Goal: Obtain resource: Obtain resource

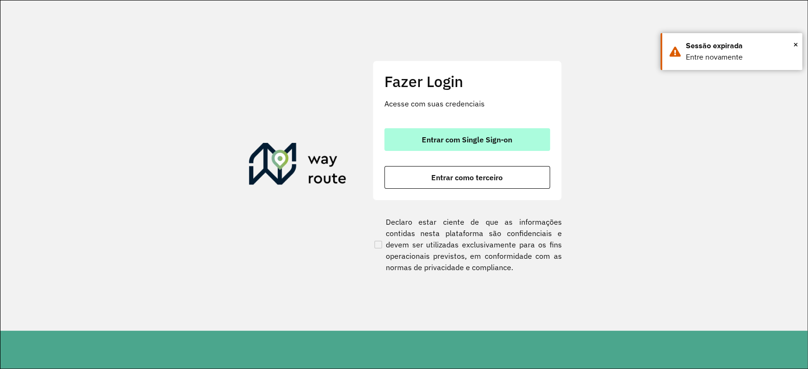
click at [526, 139] on button "Entrar com Single Sign-on" at bounding box center [467, 139] width 166 height 23
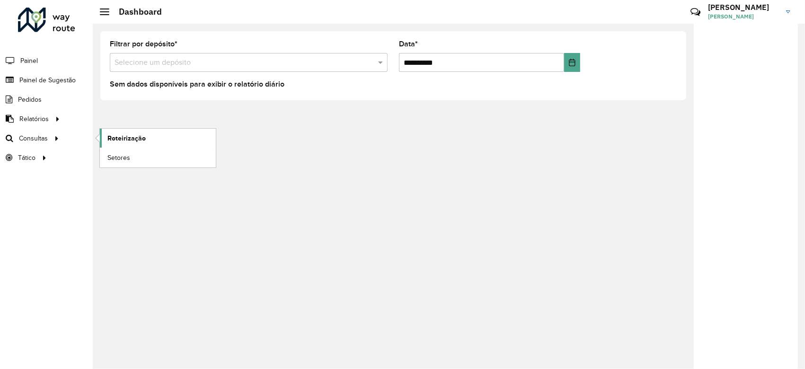
click at [131, 135] on span "Roteirização" at bounding box center [126, 138] width 38 height 10
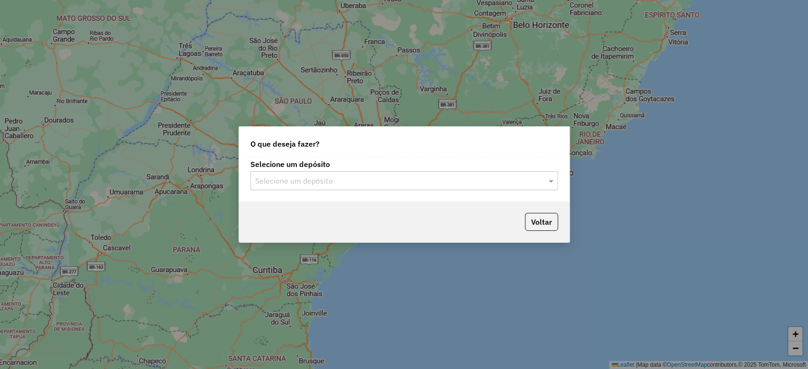
click at [394, 199] on div "Selecione um depósito Selecione um depósito" at bounding box center [404, 179] width 330 height 44
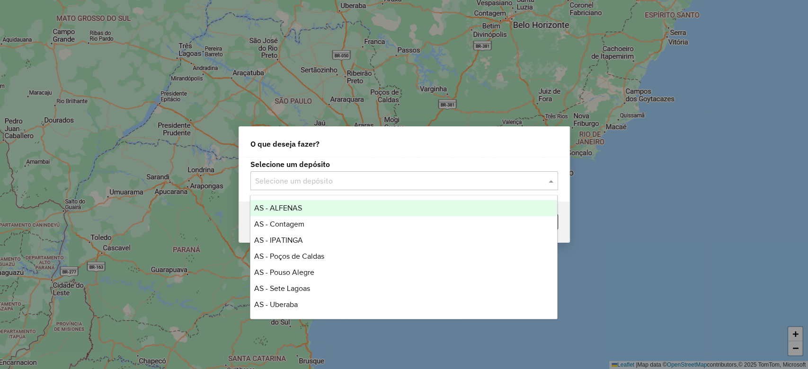
click at [375, 176] on input "text" at bounding box center [394, 181] width 279 height 11
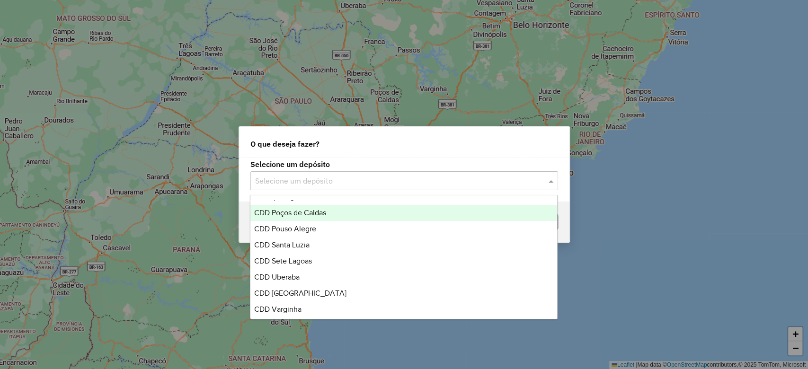
scroll to position [224, 0]
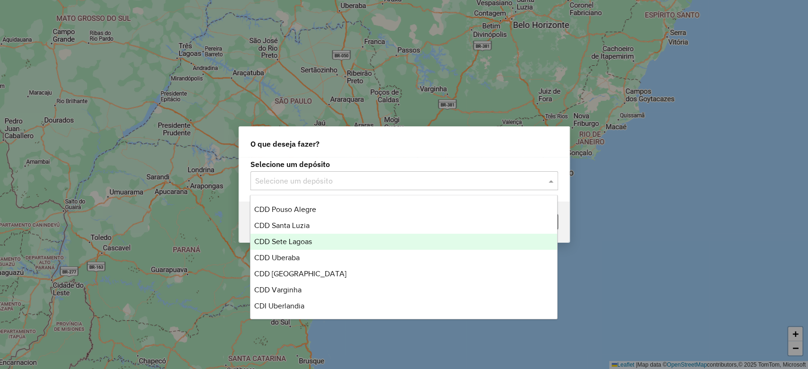
click at [320, 227] on div "CDD Santa Luzia" at bounding box center [403, 226] width 307 height 16
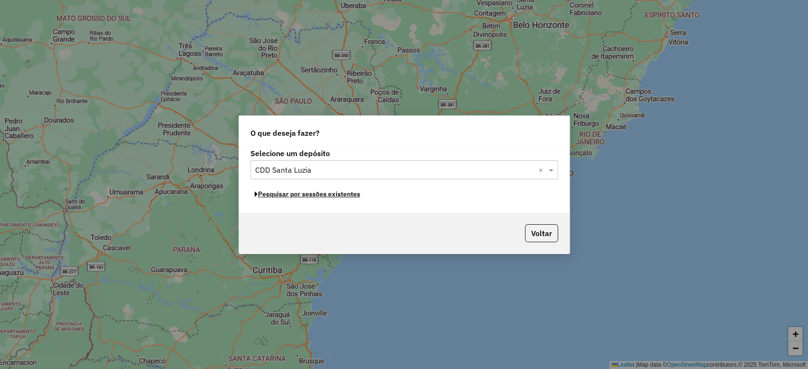
click at [339, 198] on button "Pesquisar por sessões existentes" at bounding box center [307, 194] width 114 height 15
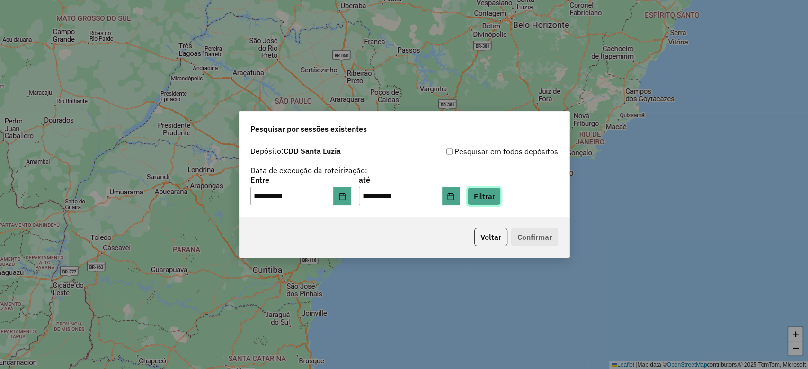
click at [489, 199] on button "Filtrar" at bounding box center [484, 196] width 34 height 18
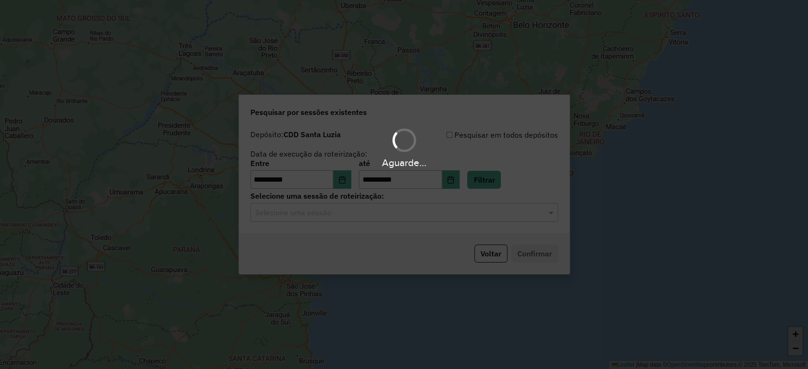
click at [379, 212] on hb-app "**********" at bounding box center [404, 184] width 808 height 369
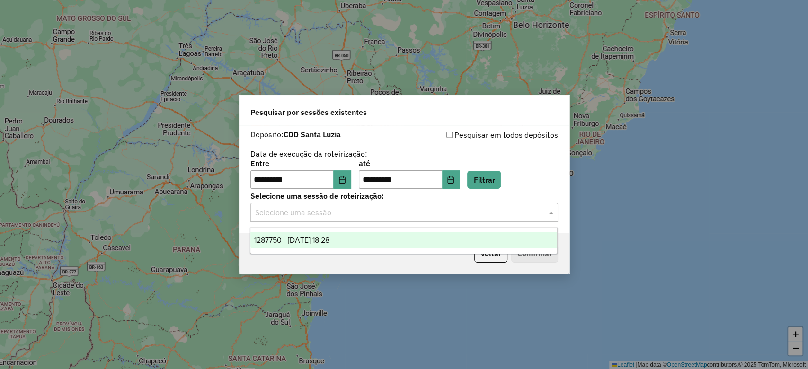
click at [379, 217] on input "text" at bounding box center [394, 212] width 279 height 11
click at [367, 234] on div "1287750 - 03/10/2025 18:28" at bounding box center [403, 240] width 307 height 16
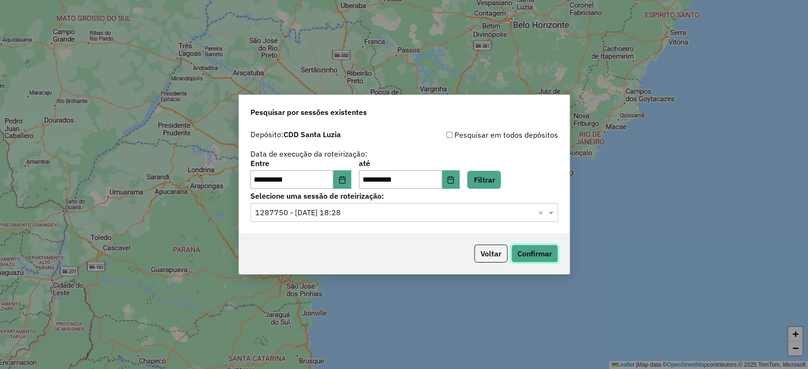
click at [542, 255] on button "Confirmar" at bounding box center [534, 254] width 47 height 18
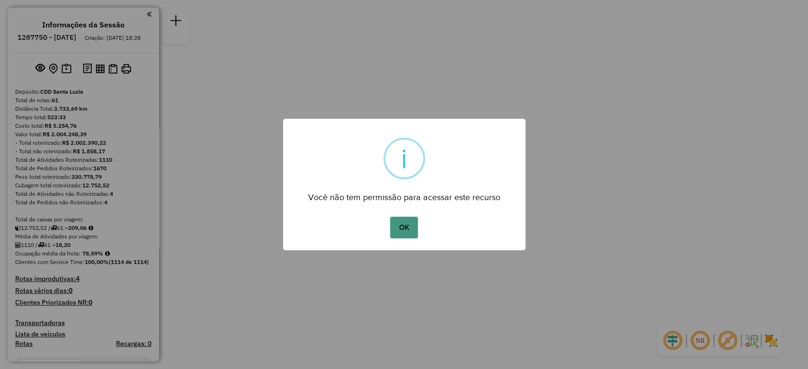
click at [401, 227] on button "OK" at bounding box center [404, 228] width 28 height 22
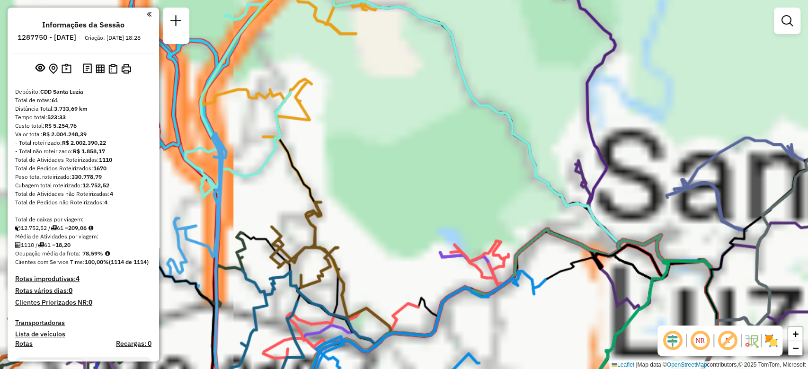
drag, startPoint x: 381, startPoint y: 222, endPoint x: 395, endPoint y: 169, distance: 55.2
click at [394, 144] on div "Janela de atendimento Grade de atendimento Capacidade Transportadoras Veículos …" at bounding box center [404, 184] width 808 height 369
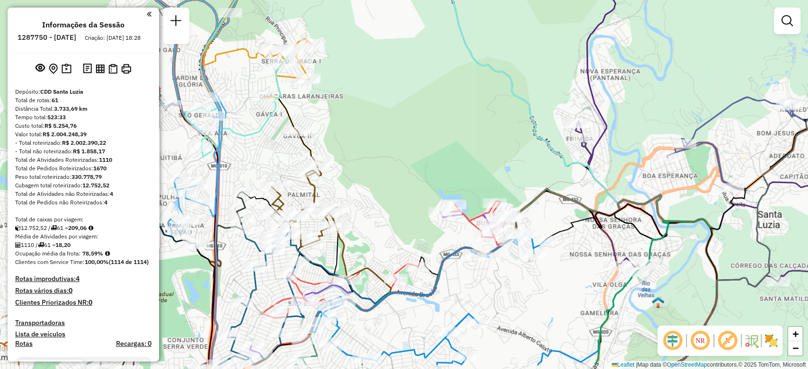
drag, startPoint x: 394, startPoint y: 180, endPoint x: 430, endPoint y: 40, distance: 144.7
click at [423, 65] on div "Janela de atendimento Grade de atendimento Capacidade Transportadoras Veículos …" at bounding box center [404, 184] width 808 height 369
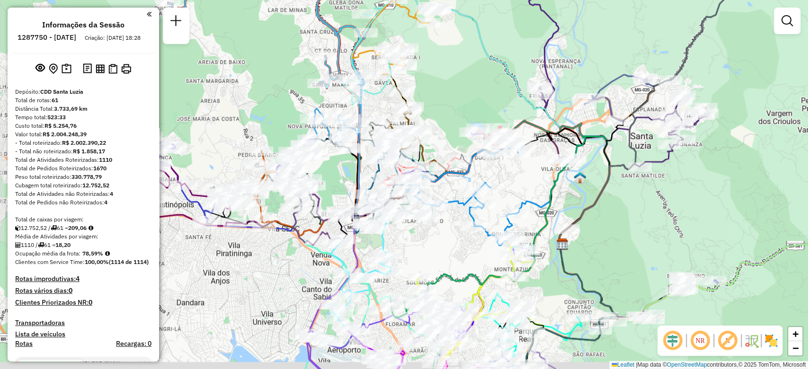
drag, startPoint x: 434, startPoint y: 263, endPoint x: 446, endPoint y: 242, distance: 24.2
click at [441, 236] on div "Janela de atendimento Grade de atendimento Capacidade Transportadoras Veículos …" at bounding box center [404, 184] width 808 height 369
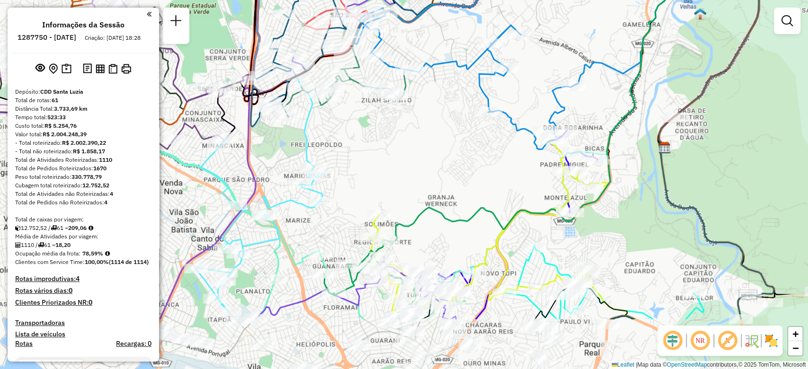
drag, startPoint x: 450, startPoint y: 238, endPoint x: 438, endPoint y: 154, distance: 85.2
click at [442, 152] on div "Janela de atendimento Grade de atendimento Capacidade Transportadoras Veículos …" at bounding box center [404, 184] width 808 height 369
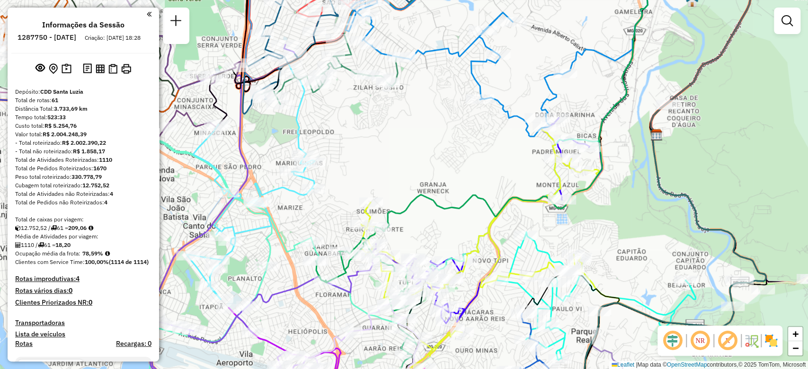
drag, startPoint x: 457, startPoint y: 239, endPoint x: 427, endPoint y: 227, distance: 32.4
click at [449, 221] on div "Janela de atendimento Grade de atendimento Capacidade Transportadoras Veículos …" at bounding box center [404, 184] width 808 height 369
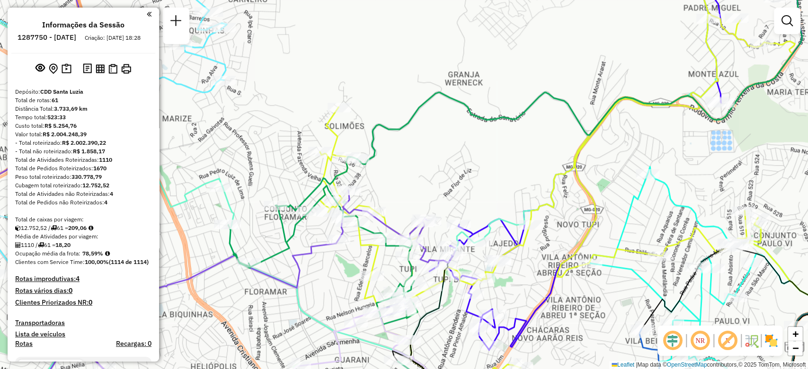
drag, startPoint x: 413, startPoint y: 214, endPoint x: 351, endPoint y: 152, distance: 87.3
click at [351, 151] on div "Janela de atendimento Grade de atendimento Capacidade Transportadoras Veículos …" at bounding box center [404, 184] width 808 height 369
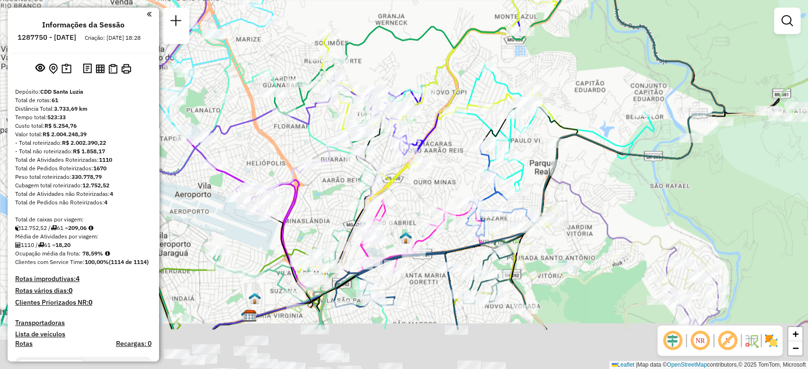
drag, startPoint x: 296, startPoint y: 299, endPoint x: 310, endPoint y: 221, distance: 78.4
click at [310, 221] on div "Janela de atendimento Grade de atendimento Capacidade Transportadoras Veículos …" at bounding box center [404, 184] width 808 height 369
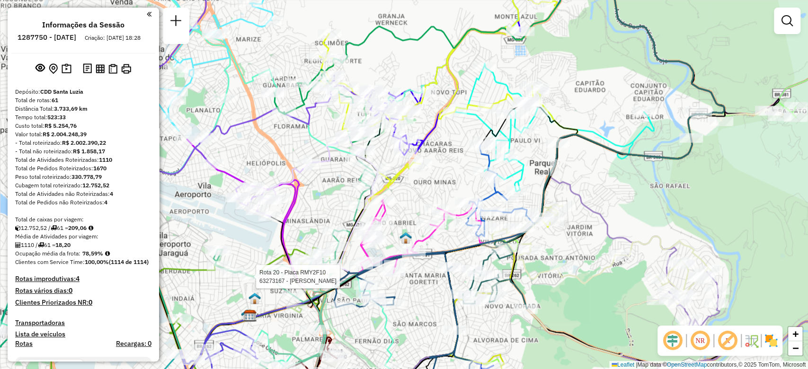
select select "**********"
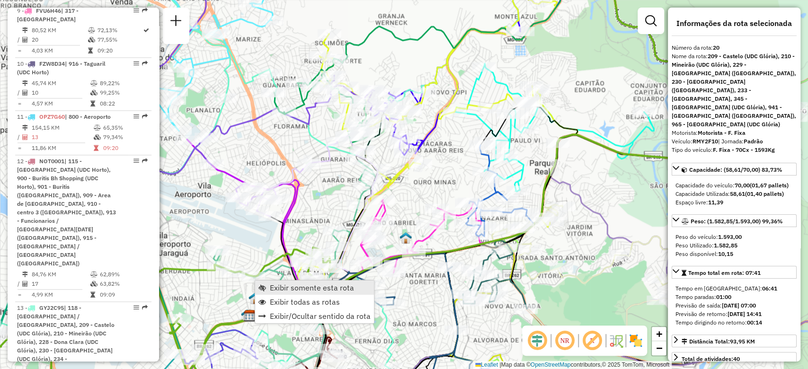
scroll to position [1495, 0]
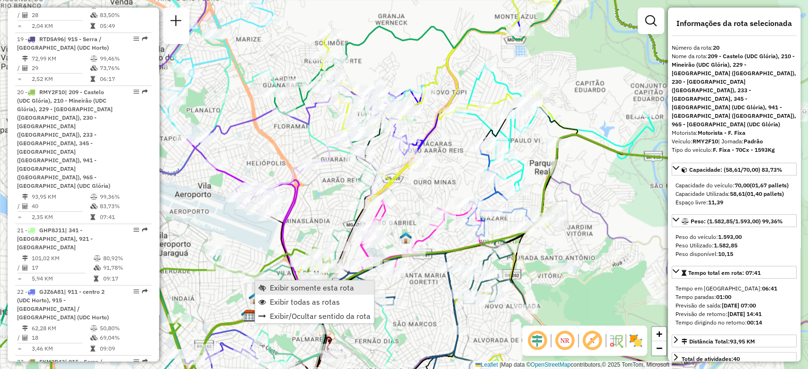
click at [275, 287] on span "Exibir somente esta rota" at bounding box center [312, 288] width 84 height 8
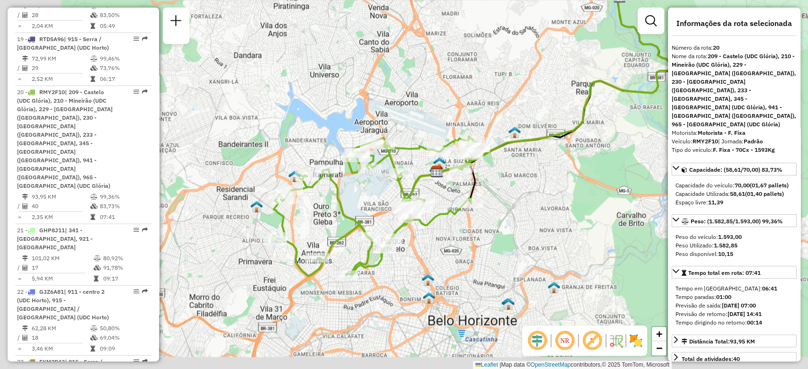
drag, startPoint x: 414, startPoint y: 290, endPoint x: 423, endPoint y: 277, distance: 15.0
click at [424, 278] on div "Janela de atendimento Grade de atendimento Capacidade Transportadoras Veículos …" at bounding box center [404, 184] width 808 height 369
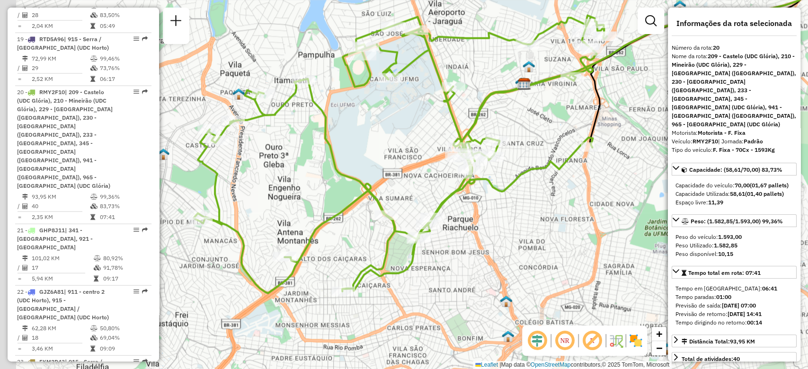
drag, startPoint x: 428, startPoint y: 265, endPoint x: 483, endPoint y: 278, distance: 56.7
click at [483, 278] on div "Janela de atendimento Grade de atendimento Capacidade Transportadoras Veículos …" at bounding box center [404, 184] width 808 height 369
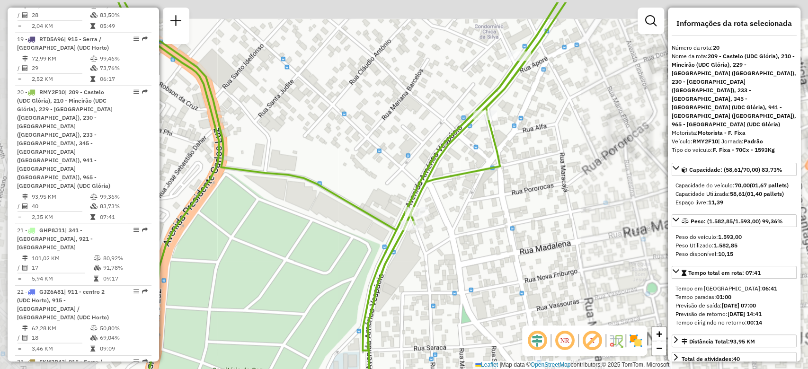
drag, startPoint x: 490, startPoint y: 240, endPoint x: 436, endPoint y: 254, distance: 55.7
click at [448, 269] on div "Janela de atendimento Grade de atendimento Capacidade Transportadoras Veículos …" at bounding box center [404, 184] width 808 height 369
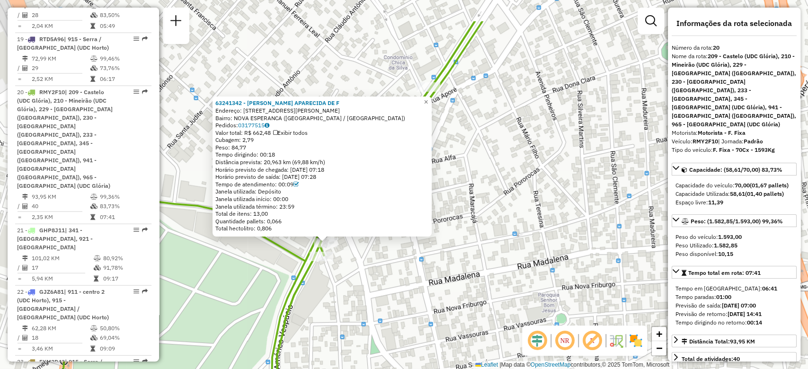
drag, startPoint x: 454, startPoint y: 260, endPoint x: 396, endPoint y: 299, distance: 70.5
click at [396, 299] on div "63241342 - MAGDA APARECIDA DE F Endereço: R SOLDADO JOAO DOS REIS 1290 Bairro: …" at bounding box center [404, 184] width 808 height 369
drag, startPoint x: 332, startPoint y: 161, endPoint x: 297, endPoint y: 165, distance: 35.2
click at [297, 165] on div "Distância prevista: 20,963 km (69,88 km/h)" at bounding box center [321, 162] width 213 height 8
drag, startPoint x: 335, startPoint y: 112, endPoint x: 277, endPoint y: 110, distance: 58.7
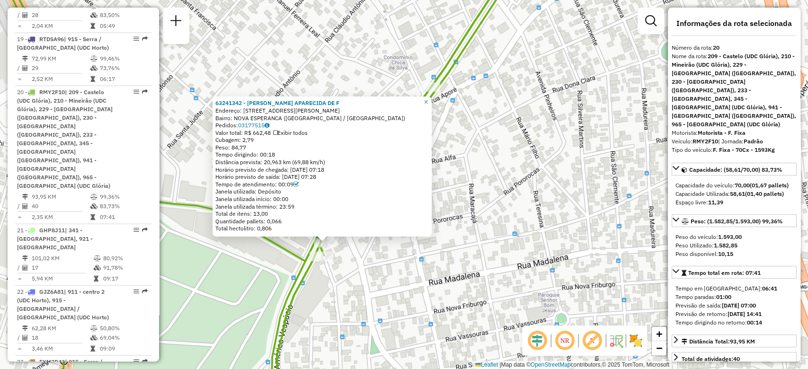
click at [277, 110] on div "Endereço: [STREET_ADDRESS][PERSON_NAME]" at bounding box center [321, 111] width 213 height 8
drag, startPoint x: 281, startPoint y: 153, endPoint x: 254, endPoint y: 151, distance: 27.0
click at [254, 151] on div "Tempo dirigindo: 00:18" at bounding box center [321, 155] width 213 height 8
drag, startPoint x: 314, startPoint y: 161, endPoint x: 294, endPoint y: 158, distance: 19.6
click at [295, 158] on div "Distância prevista: 20,963 km (69,88 km/h)" at bounding box center [321, 162] width 213 height 8
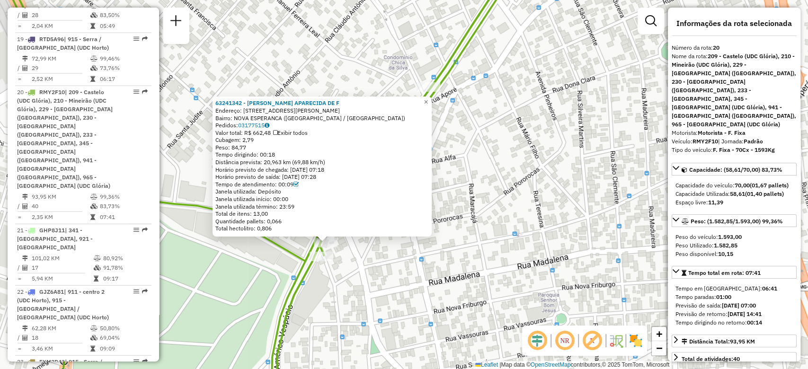
click at [327, 159] on div "Distância prevista: 20,963 km (69,88 km/h)" at bounding box center [321, 162] width 213 height 8
drag, startPoint x: 334, startPoint y: 162, endPoint x: 288, endPoint y: 164, distance: 45.9
click at [288, 164] on div "Distância prevista: 20,963 km (69,88 km/h)" at bounding box center [321, 162] width 213 height 8
click at [367, 272] on div "63241342 - MAGDA APARECIDA DE F Endereço: R SOLDADO JOAO DOS REIS 1290 Bairro: …" at bounding box center [404, 184] width 808 height 369
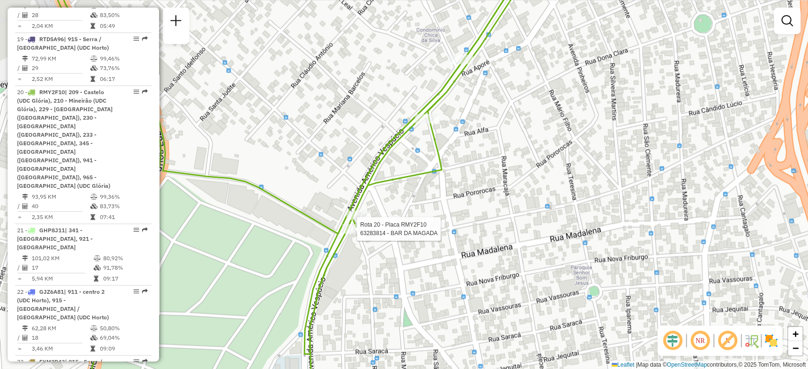
select select "**********"
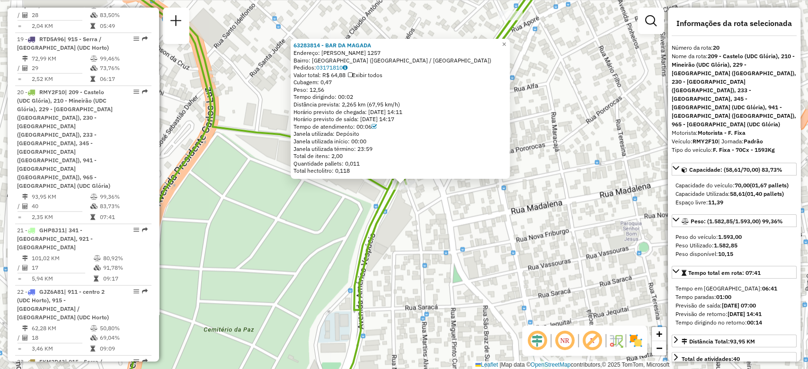
click at [378, 267] on div "63283814 - BAR DA MAGADA Endereço: AMERICO VESPUCIO 1257 Bairro: PARQUE RIACHUE…" at bounding box center [404, 184] width 808 height 369
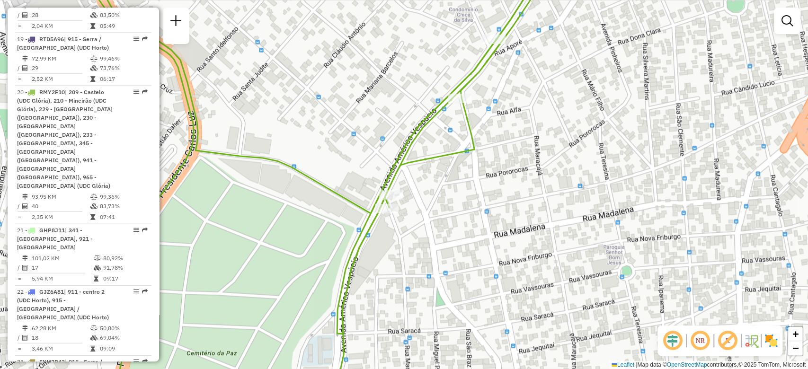
drag, startPoint x: 432, startPoint y: 259, endPoint x: 415, endPoint y: 283, distance: 29.2
click at [415, 283] on div "Janela de atendimento Grade de atendimento Capacidade Transportadoras Veículos …" at bounding box center [404, 184] width 808 height 369
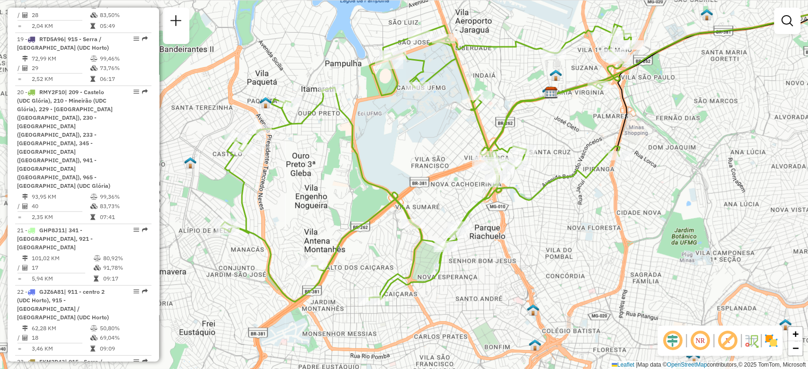
drag, startPoint x: 479, startPoint y: 253, endPoint x: 463, endPoint y: 255, distance: 15.9
click at [465, 255] on div "Janela de atendimento Grade de atendimento Capacidade Transportadoras Veículos …" at bounding box center [404, 184] width 808 height 369
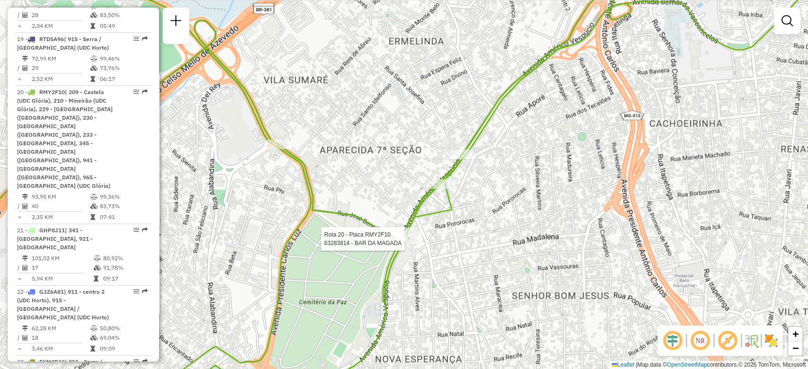
click at [408, 244] on div at bounding box center [408, 238] width 24 height 9
select select "**********"
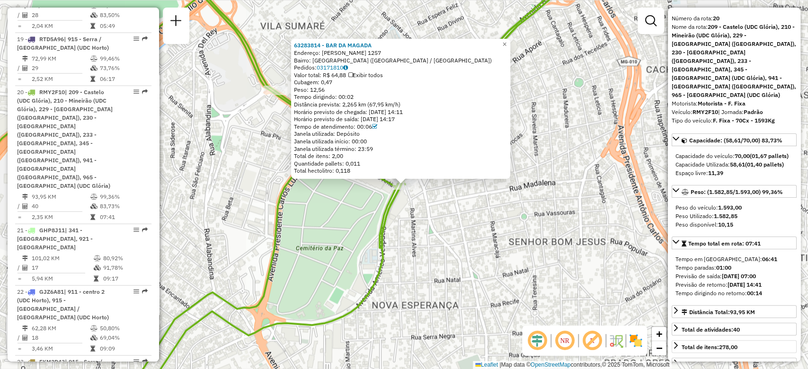
scroll to position [63, 0]
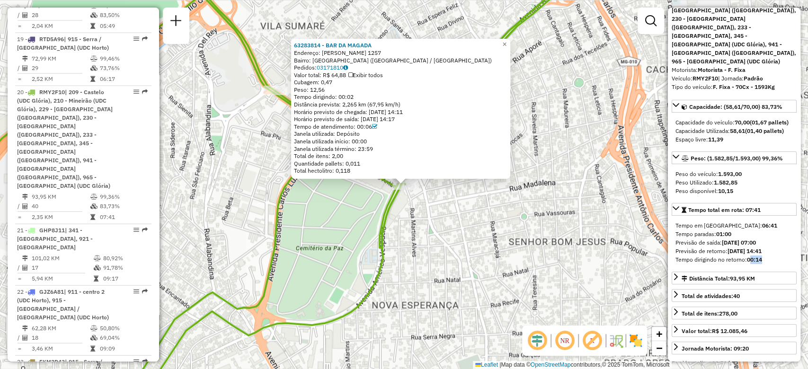
drag, startPoint x: 764, startPoint y: 243, endPoint x: 749, endPoint y: 243, distance: 14.7
click at [749, 255] on div "Tempo dirigindo no retorno: 00:14" at bounding box center [733, 259] width 117 height 9
click at [465, 225] on div "63283814 - BAR DA MAGADA Endereço: AMERICO VESPUCIO 1257 Bairro: PARQUE RIACHUE…" at bounding box center [404, 184] width 808 height 369
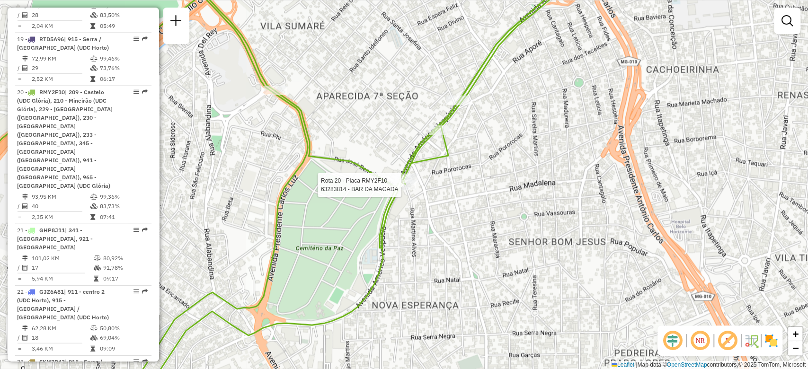
click at [404, 190] on div at bounding box center [404, 184] width 24 height 9
select select "**********"
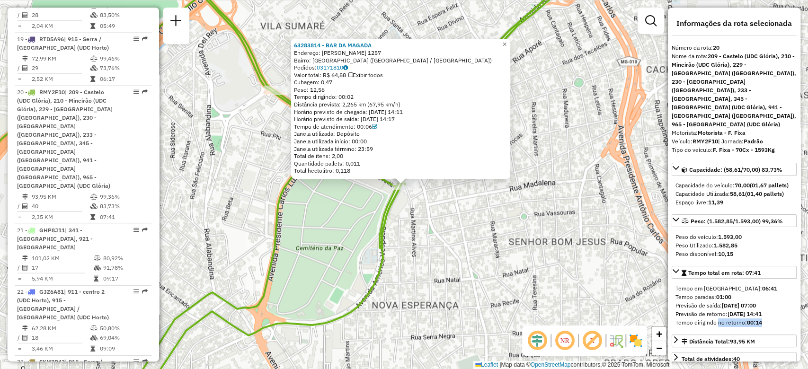
drag, startPoint x: 770, startPoint y: 304, endPoint x: 715, endPoint y: 305, distance: 54.4
click at [715, 318] on div "Tempo dirigindo no retorno: 00:14" at bounding box center [733, 322] width 117 height 9
click at [480, 217] on div "63283814 - BAR DA MAGADA Endereço: AMERICO VESPUCIO 1257 Bairro: PARQUE RIACHUE…" at bounding box center [404, 184] width 808 height 369
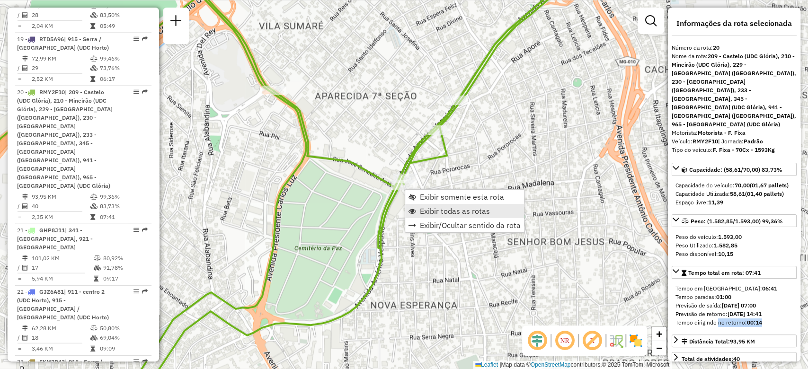
click at [428, 217] on link "Exibir todas as rotas" at bounding box center [464, 211] width 119 height 14
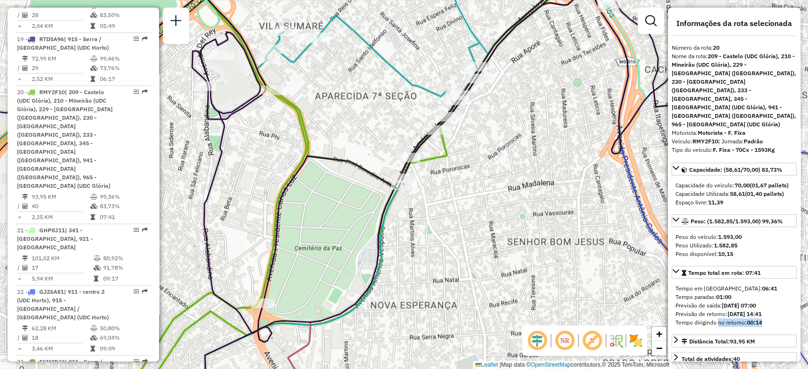
click at [440, 213] on div "Janela de atendimento Grade de atendimento Capacidade Transportadoras Veículos …" at bounding box center [404, 184] width 808 height 369
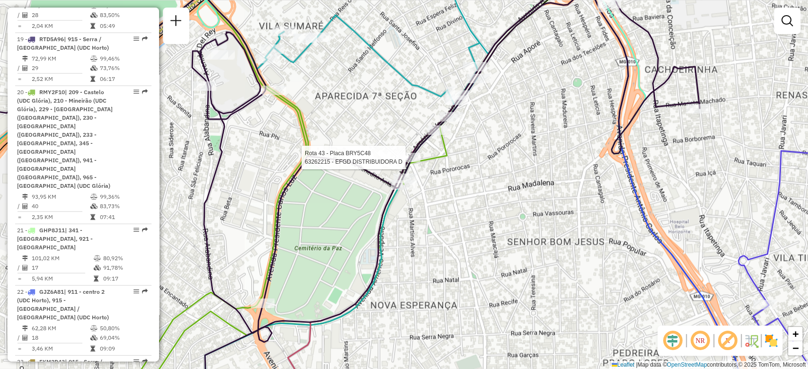
select select "**********"
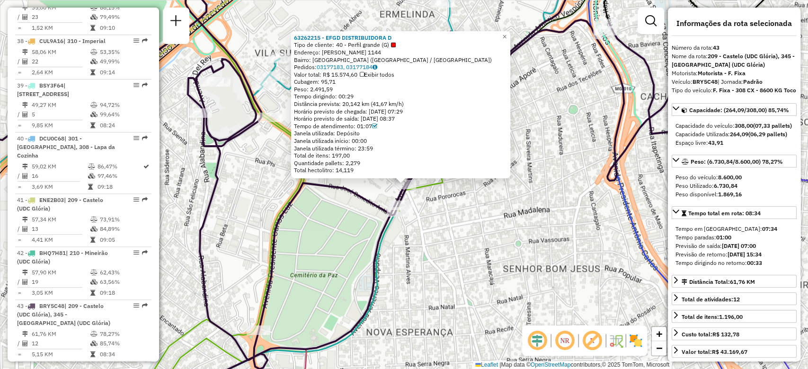
scroll to position [2782, 0]
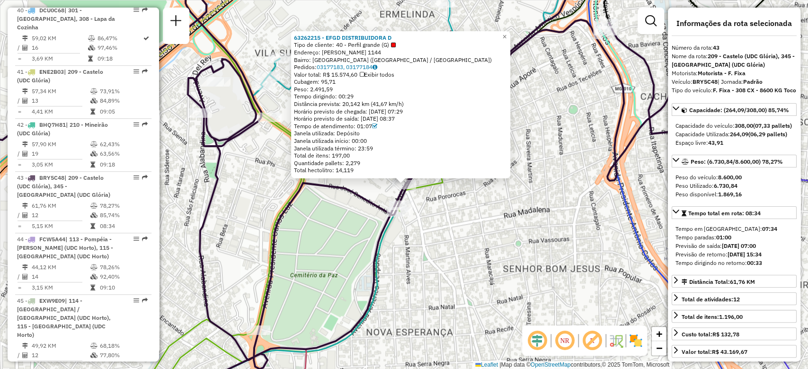
drag, startPoint x: 366, startPoint y: 96, endPoint x: 318, endPoint y: 97, distance: 48.3
click at [318, 97] on div "Tempo dirigindo: 00:29" at bounding box center [400, 97] width 213 height 8
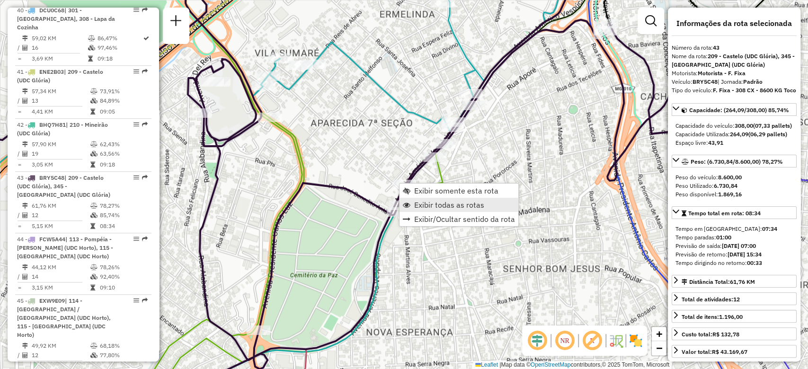
click at [420, 204] on span "Exibir todas as rotas" at bounding box center [449, 205] width 70 height 8
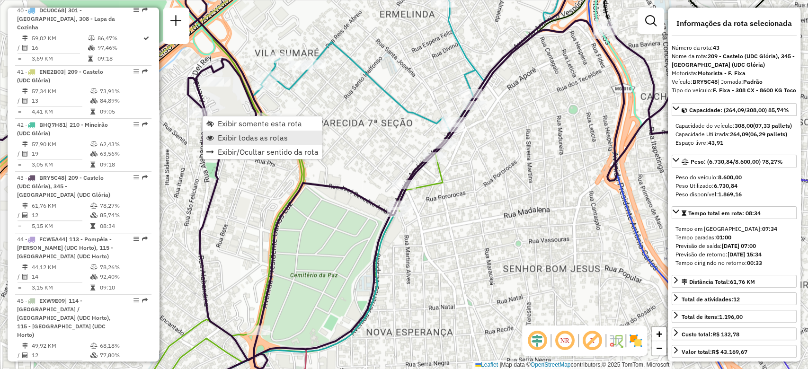
click at [228, 141] on span "Exibir todas as rotas" at bounding box center [253, 138] width 70 height 8
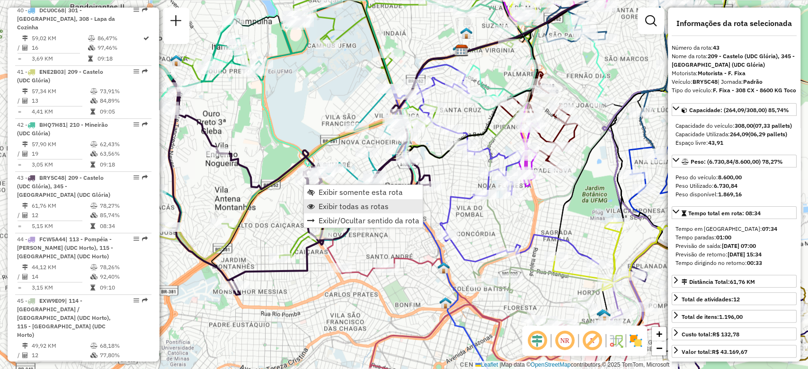
click at [323, 205] on span "Exibir todas as rotas" at bounding box center [353, 206] width 70 height 8
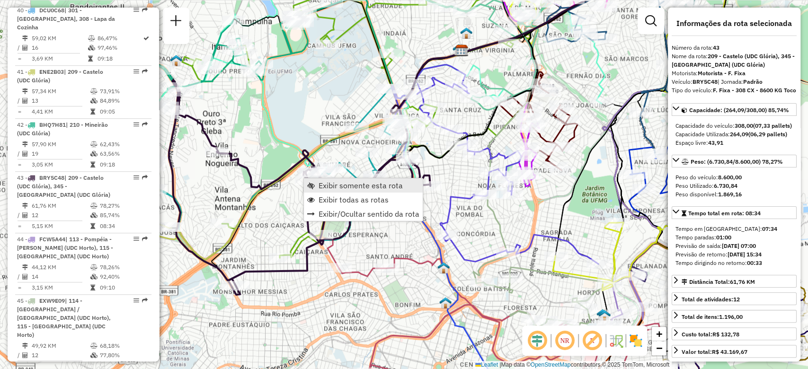
click at [325, 184] on span "Exibir somente esta rota" at bounding box center [360, 186] width 84 height 8
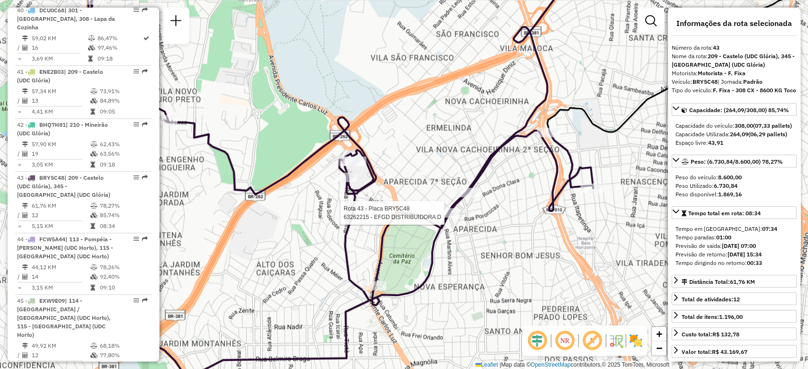
click at [448, 218] on div at bounding box center [447, 212] width 24 height 9
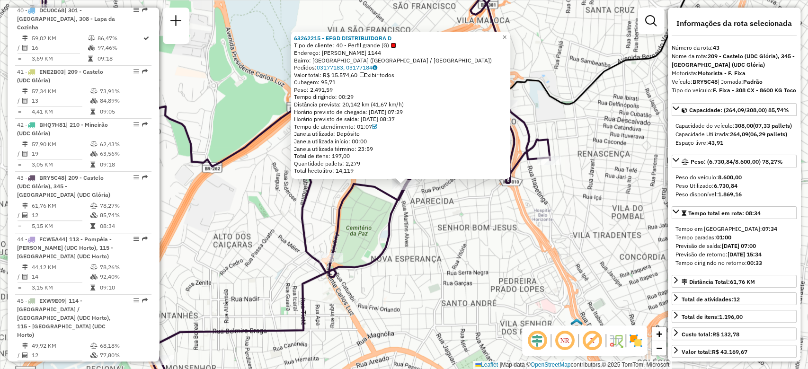
drag, startPoint x: 361, startPoint y: 100, endPoint x: 337, endPoint y: 91, distance: 25.9
click at [337, 91] on div "63262215 - EFGD DISTRIBUIDORA D Tipo de cliente: 40 - Perfil grande (G) Endereç…" at bounding box center [400, 105] width 213 height 140
drag, startPoint x: 765, startPoint y: 288, endPoint x: 731, endPoint y: 286, distance: 33.6
click at [731, 267] on div "Tempo dirigindo no retorno: 00:33" at bounding box center [733, 263] width 117 height 9
click at [515, 255] on div "63262215 - EFGD DISTRIBUIDORA D Tipo de cliente: 40 - Perfil grande (G) Endereç…" at bounding box center [404, 184] width 808 height 369
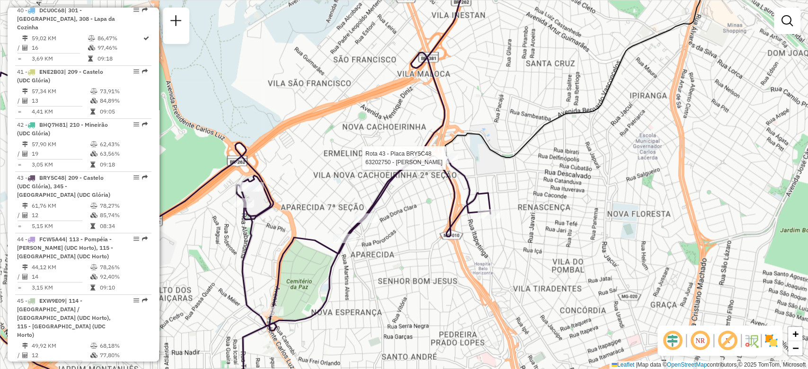
select select "**********"
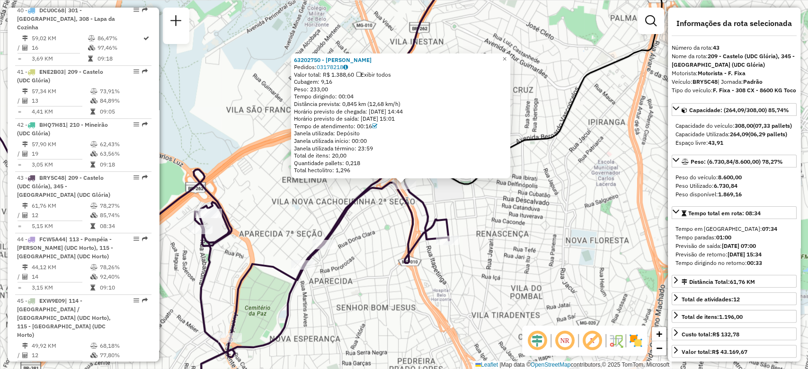
click at [469, 307] on div "Rota 43 - Placa BRY5C48 63202750 - WESLEY COSTA 63202750 - WESLEY COSTA Pedidos…" at bounding box center [404, 184] width 808 height 369
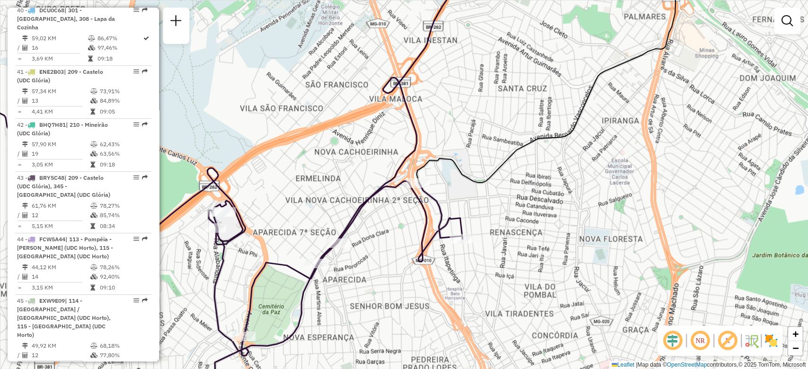
drag, startPoint x: 307, startPoint y: 306, endPoint x: 437, endPoint y: 259, distance: 138.1
click at [437, 259] on div "Janela de atendimento Grade de atendimento Capacidade Transportadoras Veículos …" at bounding box center [404, 184] width 808 height 369
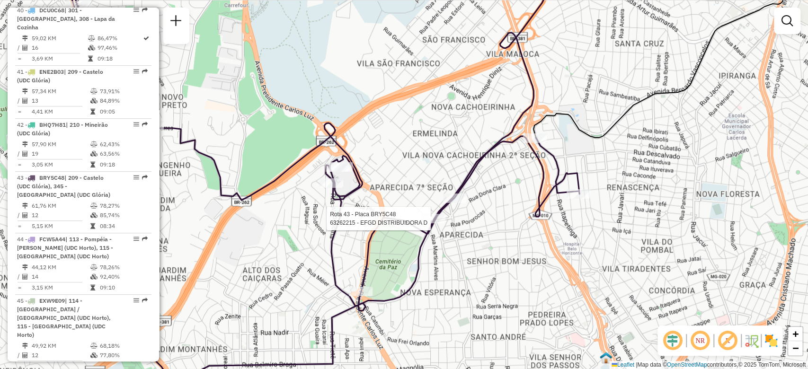
select select "**********"
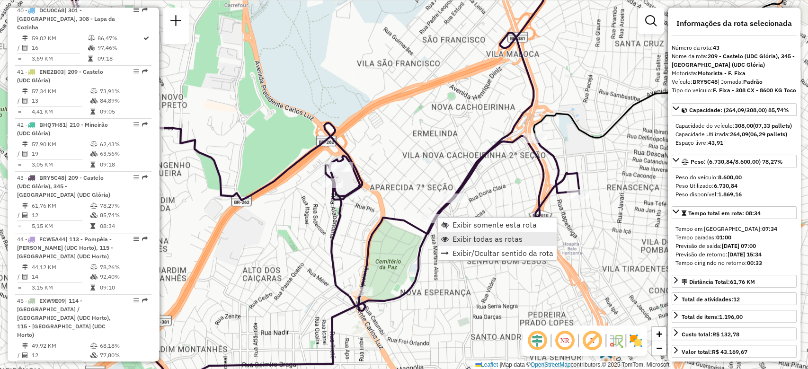
click at [467, 243] on span "Exibir todas as rotas" at bounding box center [487, 239] width 70 height 8
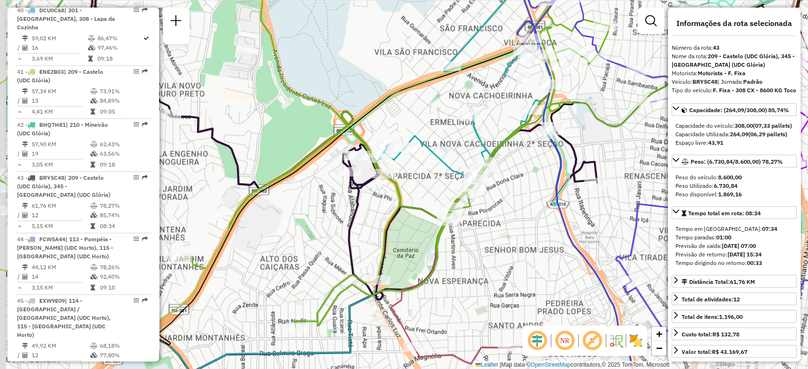
drag, startPoint x: 438, startPoint y: 274, endPoint x: 464, endPoint y: 259, distance: 30.1
click at [458, 262] on div "Janela de atendimento Grade de atendimento Capacidade Transportadoras Veículos …" at bounding box center [404, 184] width 808 height 369
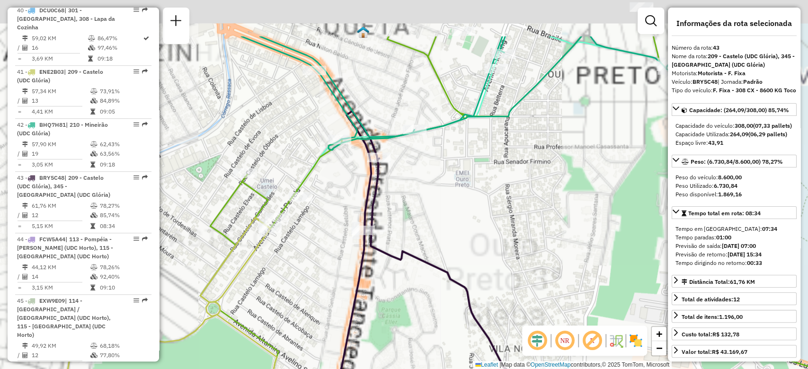
drag, startPoint x: 429, startPoint y: 179, endPoint x: 466, endPoint y: 187, distance: 37.4
click at [458, 187] on div "Janela de atendimento Grade de atendimento Capacidade Transportadoras Veículos …" at bounding box center [404, 184] width 808 height 369
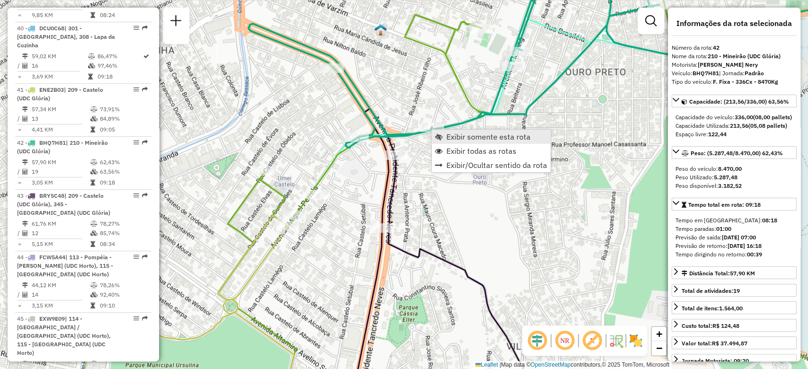
scroll to position [2729, 0]
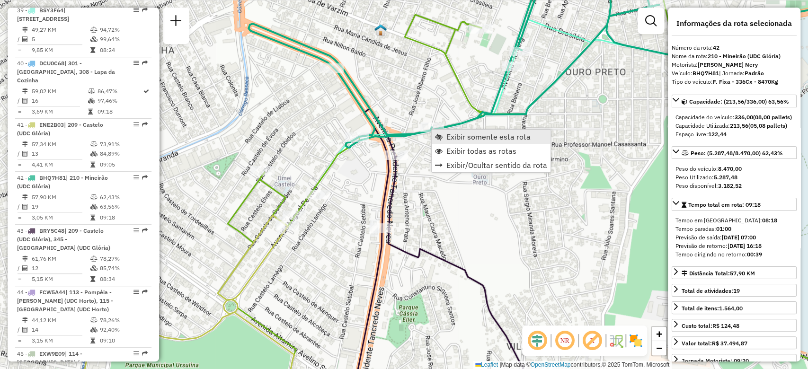
click at [446, 135] on span "Exibir somente esta rota" at bounding box center [488, 137] width 84 height 8
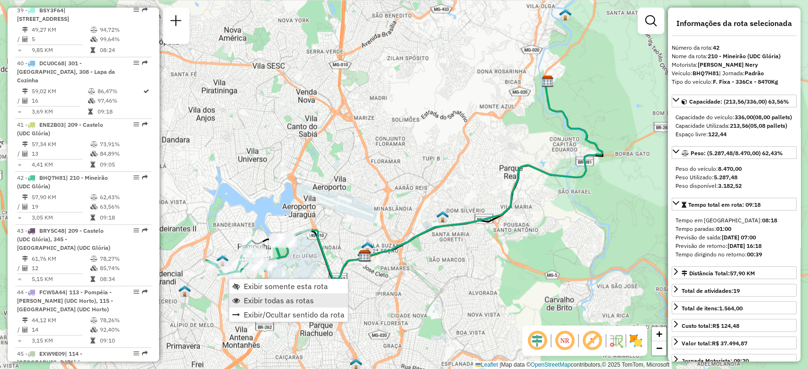
click at [247, 298] on span "Exibir todas as rotas" at bounding box center [279, 301] width 70 height 8
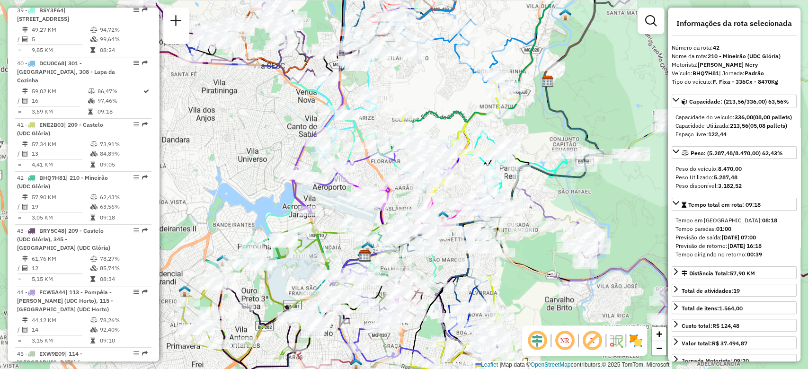
click at [251, 301] on div "Janela de atendimento Grade de atendimento Capacidade Transportadoras Veículos …" at bounding box center [404, 184] width 808 height 369
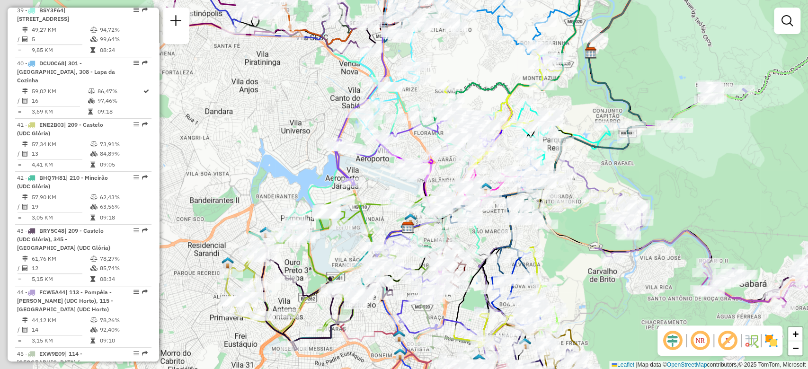
drag, startPoint x: 255, startPoint y: 286, endPoint x: 329, endPoint y: 243, distance: 86.0
click at [325, 247] on div "Janela de atendimento Grade de atendimento Capacidade Transportadoras Veículos …" at bounding box center [404, 184] width 808 height 369
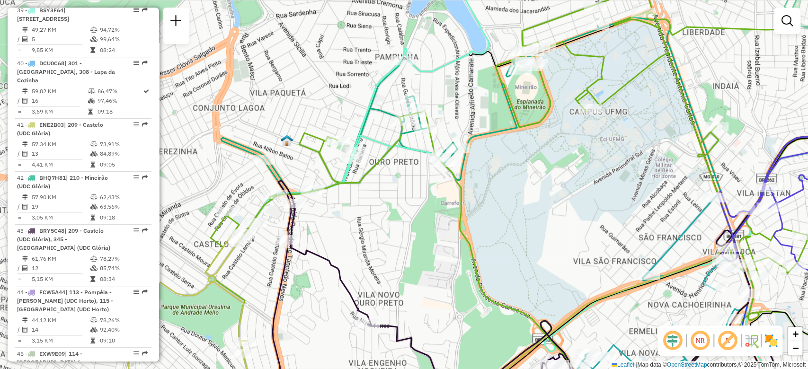
drag, startPoint x: 330, startPoint y: 223, endPoint x: 369, endPoint y: 211, distance: 40.8
click at [369, 211] on div "Janela de atendimento Grade de atendimento Capacidade Transportadoras Veículos …" at bounding box center [404, 184] width 808 height 369
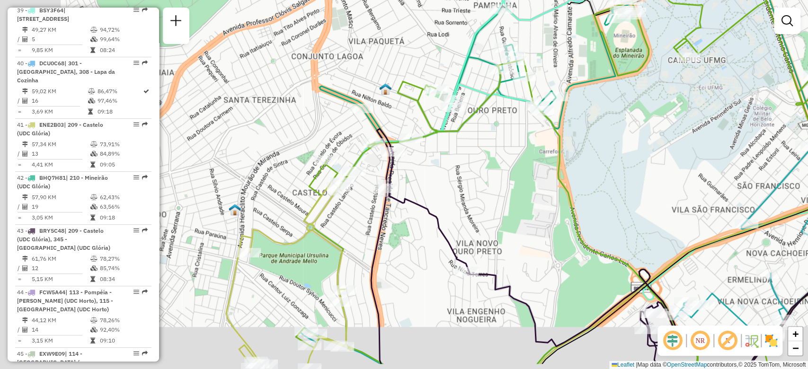
drag, startPoint x: 373, startPoint y: 202, endPoint x: 447, endPoint y: 159, distance: 86.1
click at [447, 159] on div "Janela de atendimento Grade de atendimento Capacidade Transportadoras Veículos …" at bounding box center [404, 184] width 808 height 369
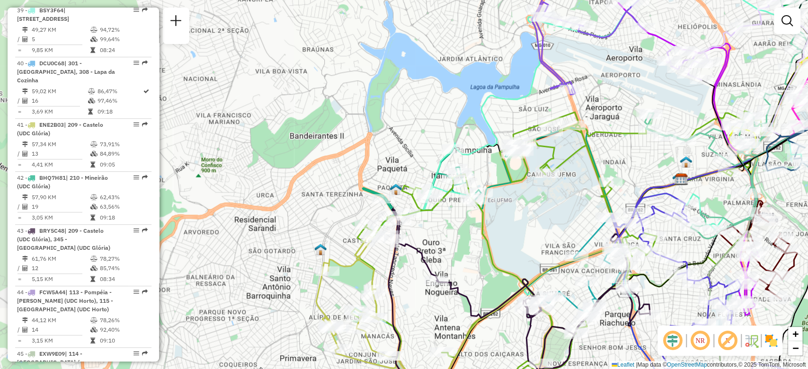
drag, startPoint x: 378, startPoint y: 271, endPoint x: 380, endPoint y: 234, distance: 37.0
click at [380, 238] on icon at bounding box center [353, 296] width 75 height 121
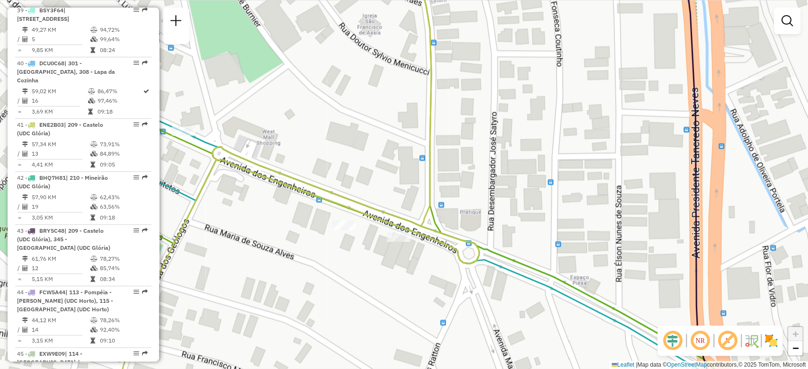
drag, startPoint x: 383, startPoint y: 269, endPoint x: 413, endPoint y: 269, distance: 29.8
click at [413, 269] on div "Rota 41 - Placa ENE2B03 63273863 - PANIFICADORA ARAUJO Janela de atendimento Gr…" at bounding box center [404, 184] width 808 height 369
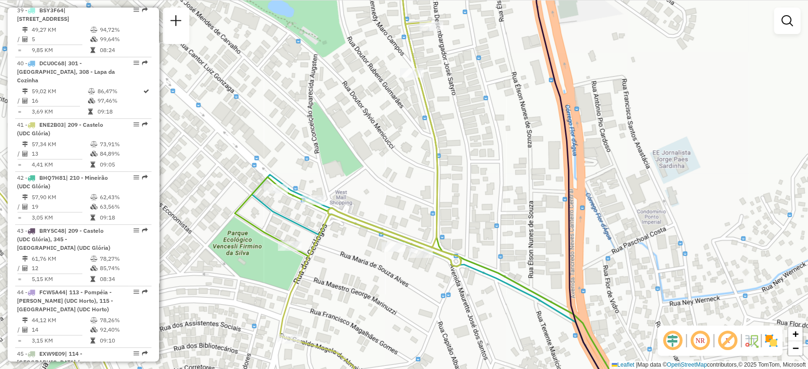
drag, startPoint x: 429, startPoint y: 152, endPoint x: 303, endPoint y: 130, distance: 127.9
click at [304, 130] on div "Rota 41 - Placa ENE2B03 63273863 - PANIFICADORA ARAUJO Rota 20 - Placa RMY2F10 …" at bounding box center [404, 184] width 808 height 369
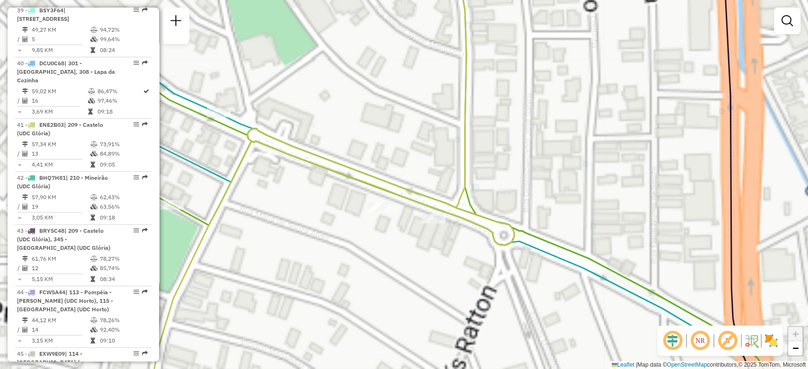
drag, startPoint x: 320, startPoint y: 128, endPoint x: 422, endPoint y: 112, distance: 103.5
click at [422, 112] on div "Rota 41 - Placa ENE2B03 63273863 - PANIFICADORA ARAUJO Janela de atendimento Gr…" at bounding box center [404, 184] width 808 height 369
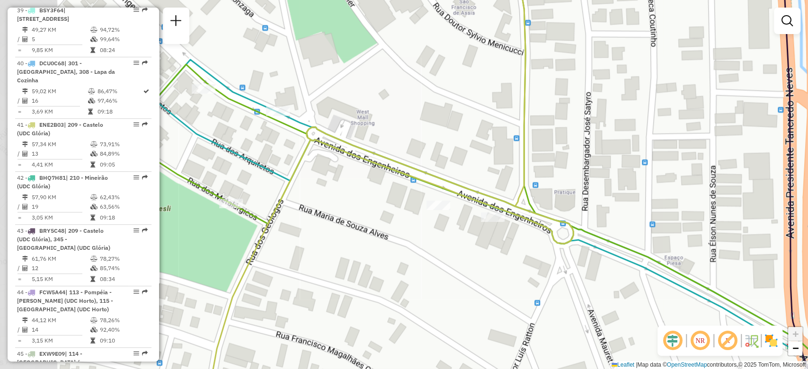
drag, startPoint x: 274, startPoint y: 121, endPoint x: 338, endPoint y: 116, distance: 64.5
click at [338, 116] on div "Rota 41 - Placa ENE2B03 63273863 - PANIFICADORA ARAUJO Janela de atendimento Gr…" at bounding box center [404, 184] width 808 height 369
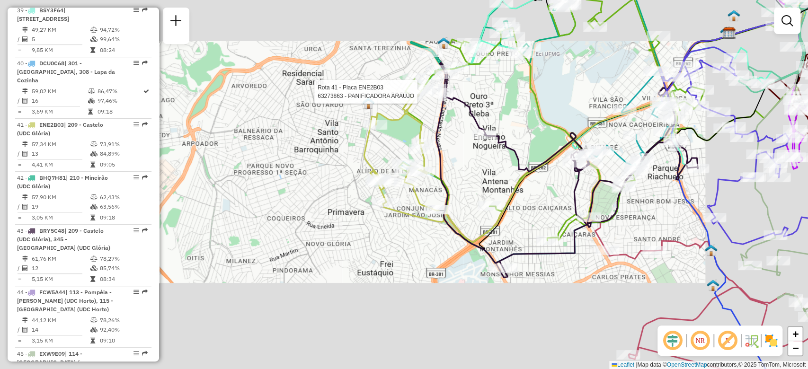
drag, startPoint x: 556, startPoint y: 206, endPoint x: 438, endPoint y: 215, distance: 119.1
click at [438, 215] on div "Rota 41 - Placa ENE2B03 63273863 - PANIFICADORA ARAUJO Janela de atendimento Gr…" at bounding box center [404, 184] width 808 height 369
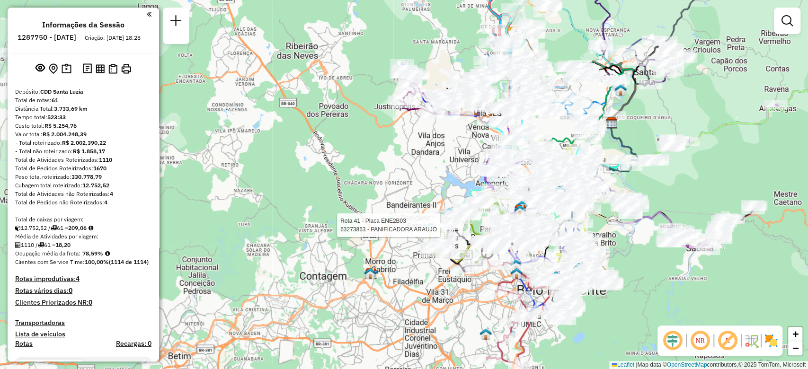
scroll to position [2729, 0]
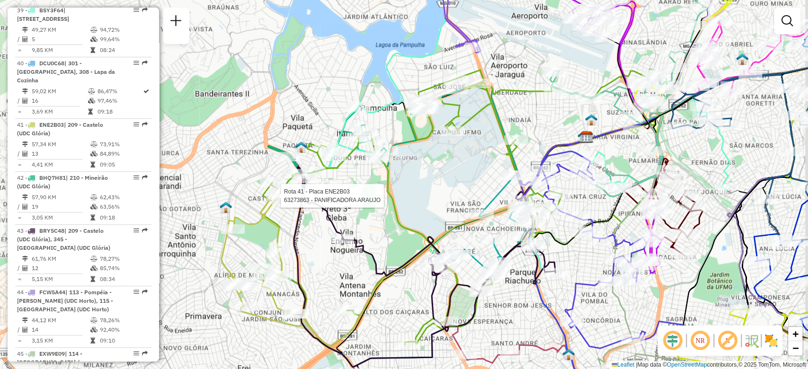
drag, startPoint x: 502, startPoint y: 232, endPoint x: 470, endPoint y: 218, distance: 35.2
click at [470, 218] on div "Rota 41 - Placa ENE2B03 63273863 - PANIFICADORA ARAUJO Janela de atendimento Gr…" at bounding box center [404, 184] width 808 height 369
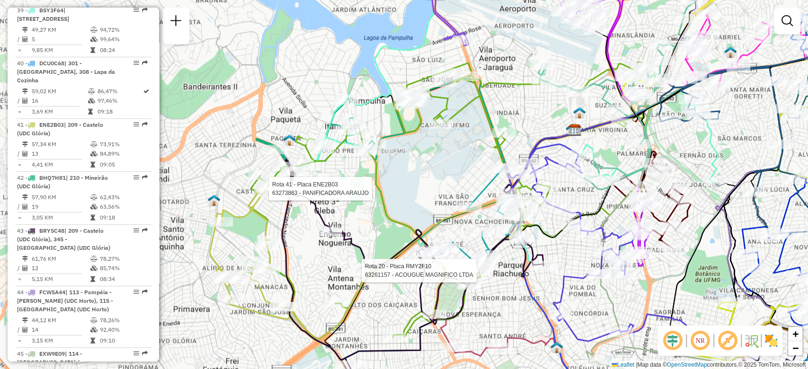
select select "**********"
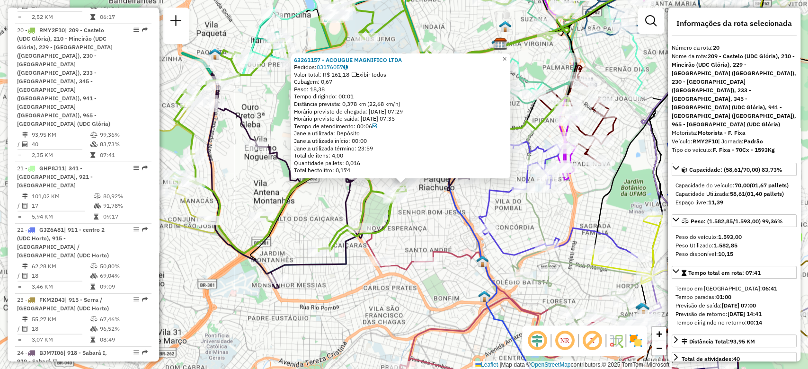
scroll to position [1495, 0]
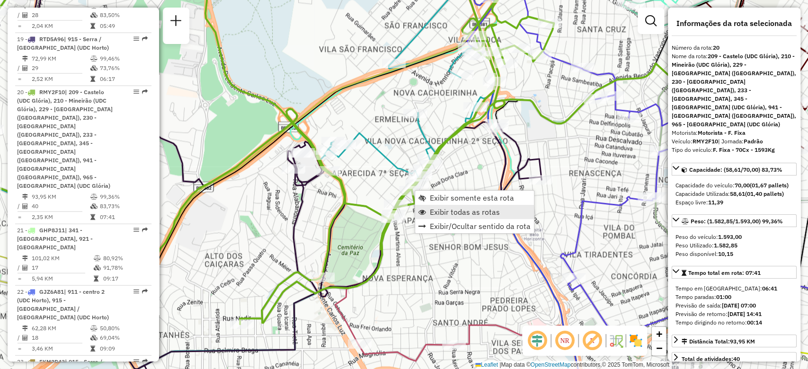
click at [440, 209] on span "Exibir todas as rotas" at bounding box center [465, 212] width 70 height 8
click at [443, 199] on span "Exibir somente esta rota" at bounding box center [469, 203] width 84 height 8
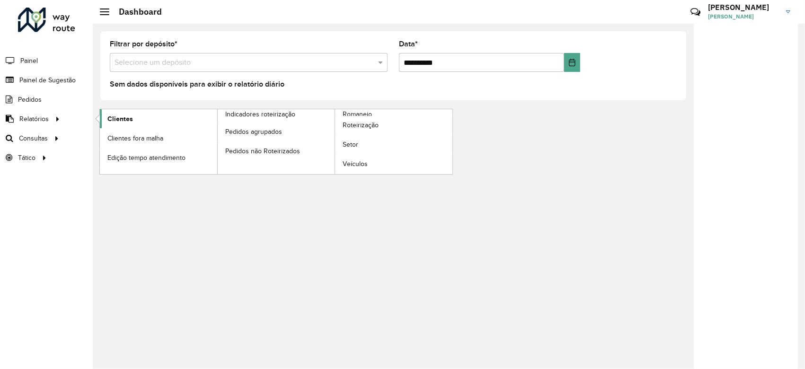
click at [132, 117] on link "Clientes" at bounding box center [158, 118] width 117 height 19
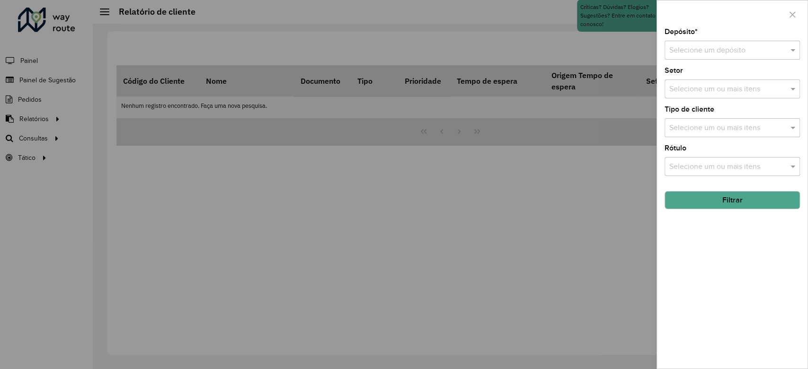
click at [717, 49] on input "text" at bounding box center [722, 50] width 107 height 11
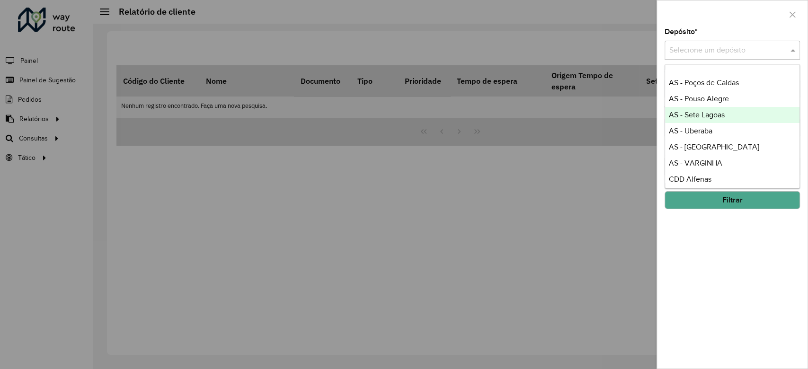
scroll to position [63, 0]
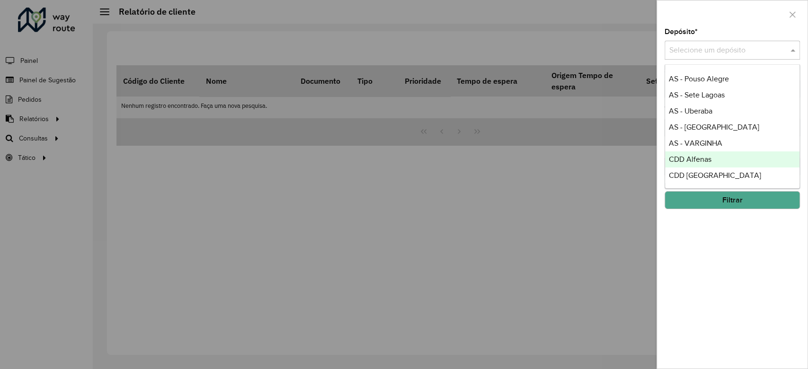
click at [709, 151] on div "CDD Alfenas" at bounding box center [732, 159] width 134 height 16
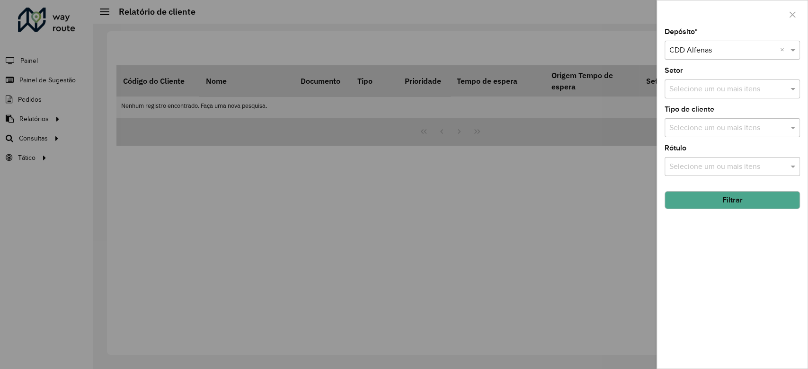
click at [739, 201] on button "Filtrar" at bounding box center [731, 200] width 135 height 18
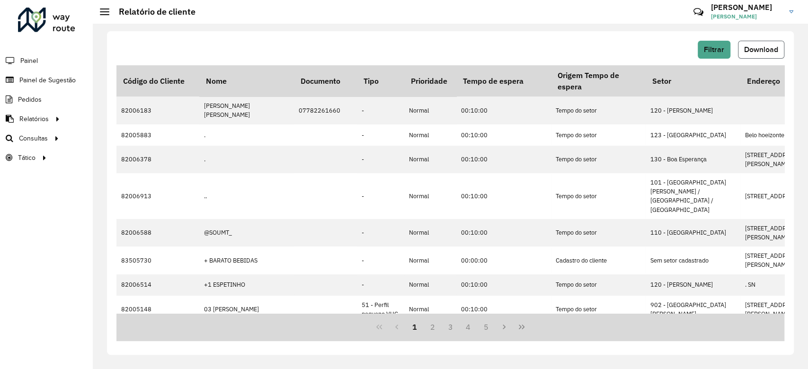
click at [771, 50] on span "Download" at bounding box center [761, 49] width 34 height 8
click at [709, 51] on span "Filtrar" at bounding box center [714, 49] width 20 height 8
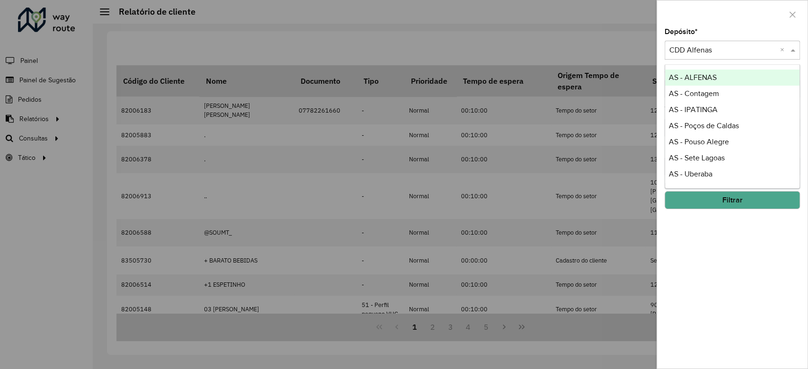
click at [695, 53] on input "text" at bounding box center [722, 50] width 107 height 11
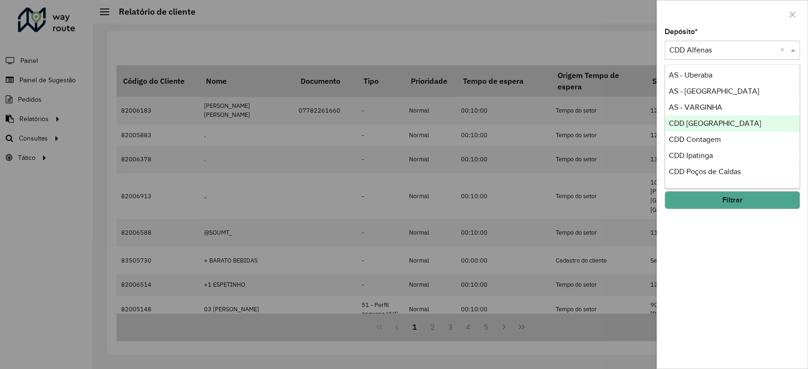
scroll to position [126, 0]
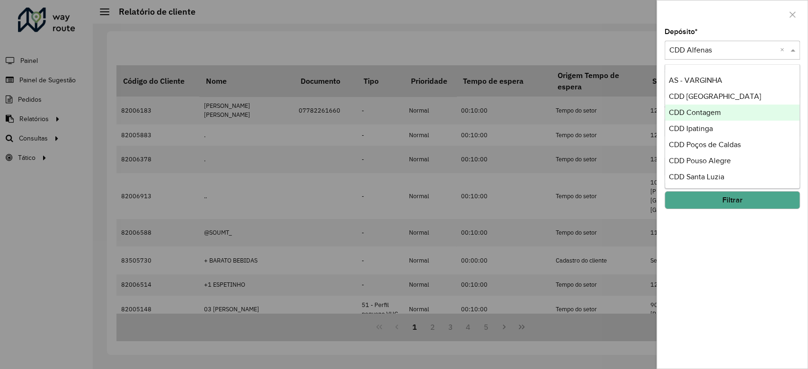
click at [719, 103] on div "CDD Belo Horizonte" at bounding box center [732, 96] width 134 height 16
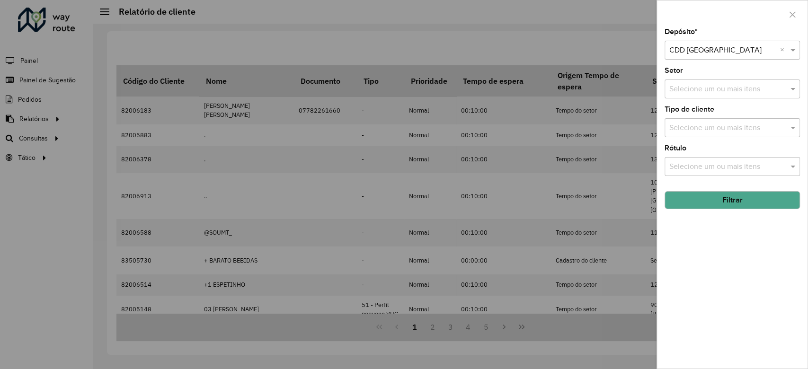
click at [724, 196] on button "Filtrar" at bounding box center [731, 200] width 135 height 18
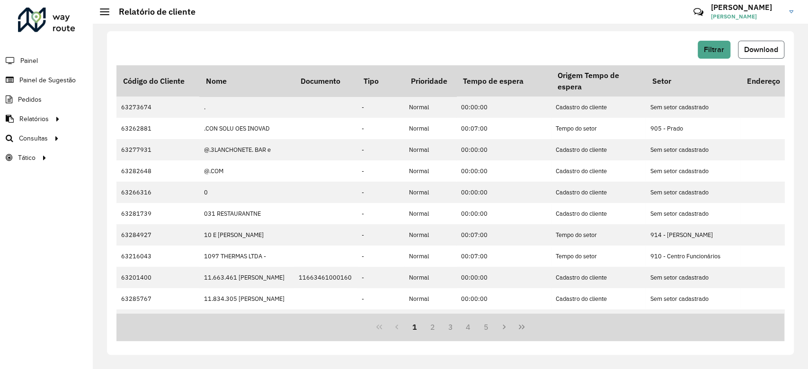
click at [768, 54] on button "Download" at bounding box center [761, 50] width 46 height 18
click at [711, 53] on span "Filtrar" at bounding box center [714, 49] width 20 height 8
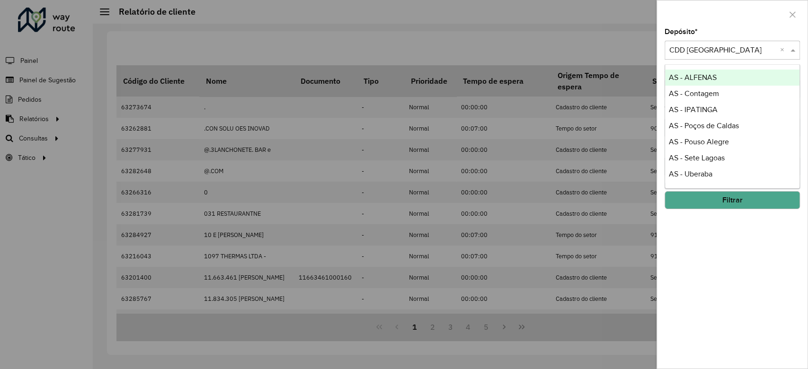
click at [751, 41] on div "Selecione um depósito × CDD Belo Horizonte ×" at bounding box center [731, 50] width 135 height 19
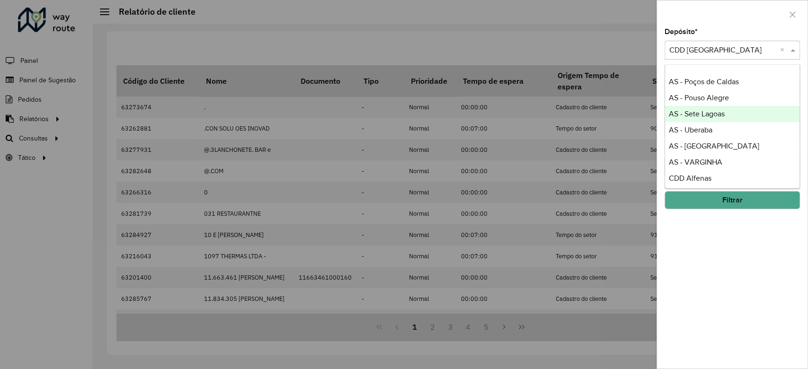
scroll to position [63, 0]
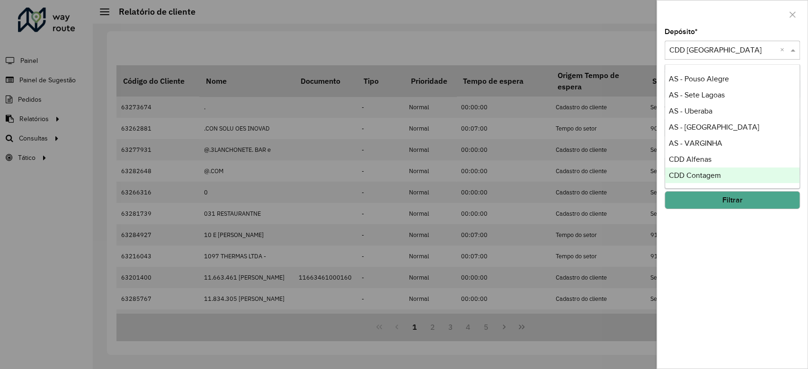
click at [722, 175] on div "CDD Contagem" at bounding box center [732, 175] width 134 height 16
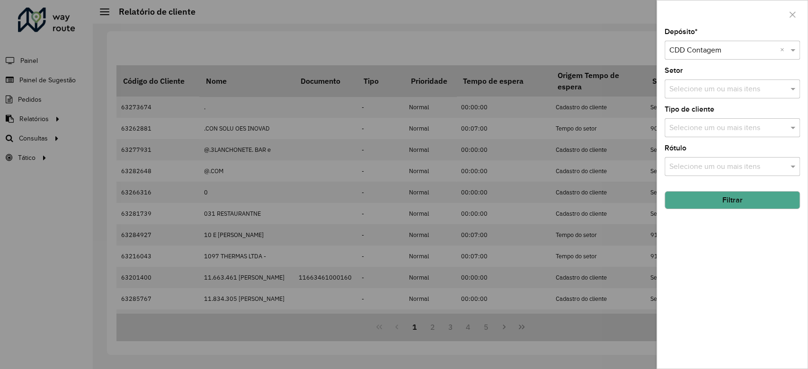
click at [738, 201] on button "Filtrar" at bounding box center [731, 200] width 135 height 18
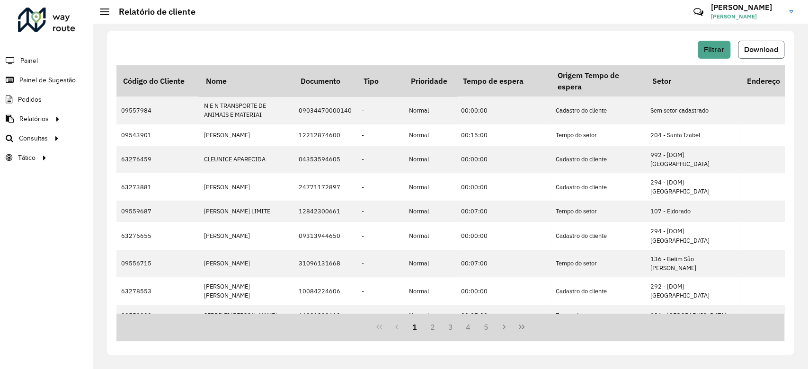
click at [769, 51] on span "Download" at bounding box center [761, 49] width 34 height 8
click at [714, 47] on span "Filtrar" at bounding box center [714, 49] width 20 height 8
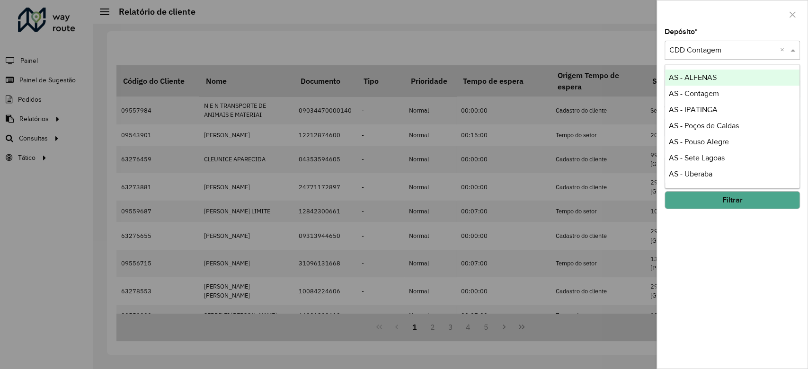
click at [706, 53] on input "text" at bounding box center [722, 50] width 107 height 11
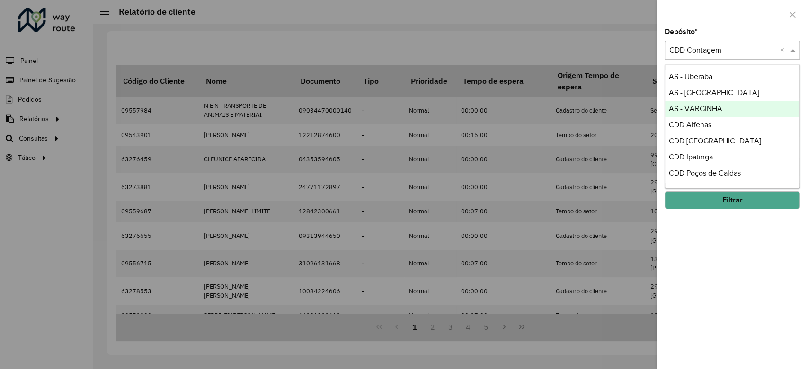
scroll to position [126, 0]
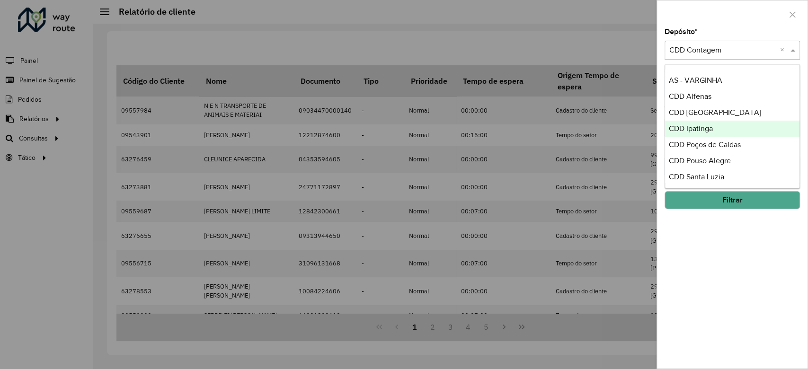
click at [725, 123] on div "CDD Ipatinga" at bounding box center [732, 129] width 134 height 16
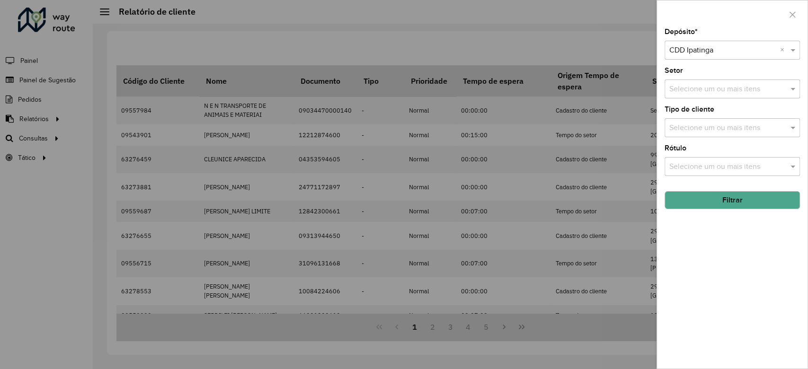
click at [740, 199] on button "Filtrar" at bounding box center [731, 200] width 135 height 18
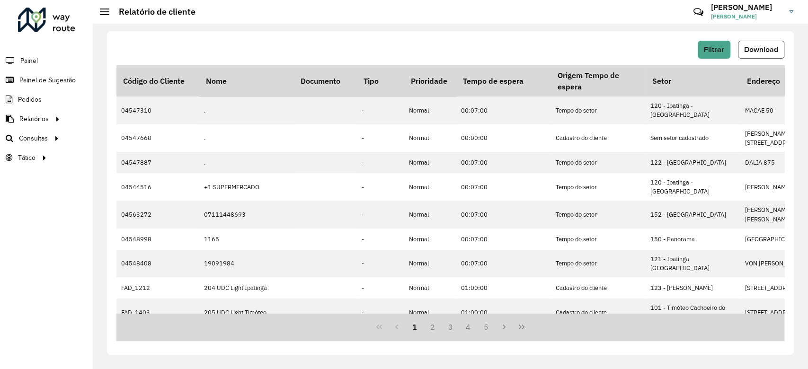
click at [766, 47] on span "Download" at bounding box center [761, 49] width 34 height 8
click at [712, 57] on button "Filtrar" at bounding box center [713, 50] width 33 height 18
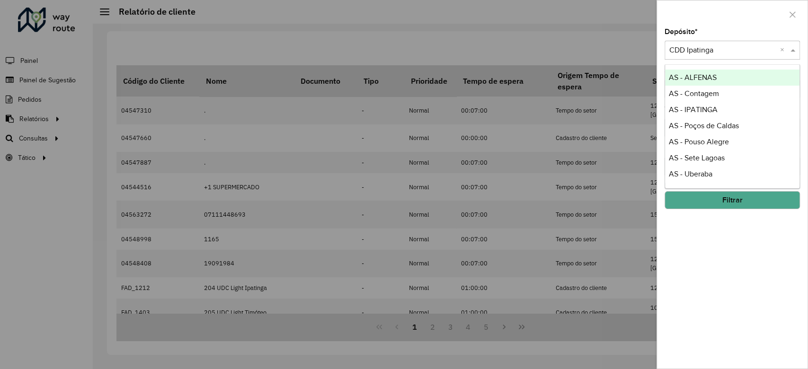
click at [711, 48] on input "text" at bounding box center [722, 50] width 107 height 11
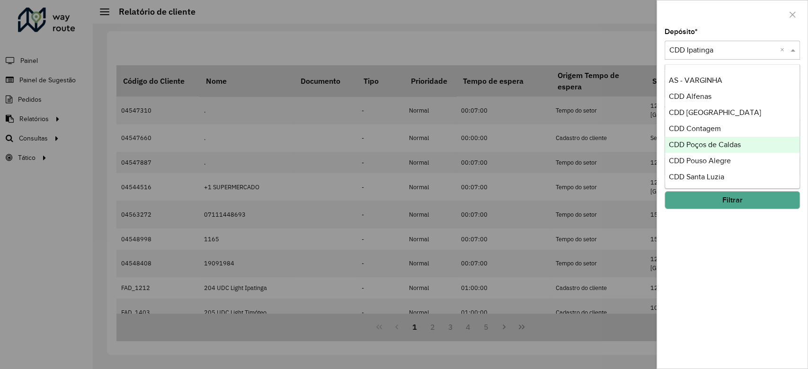
click at [732, 144] on span "CDD Poços de Caldas" at bounding box center [705, 145] width 72 height 8
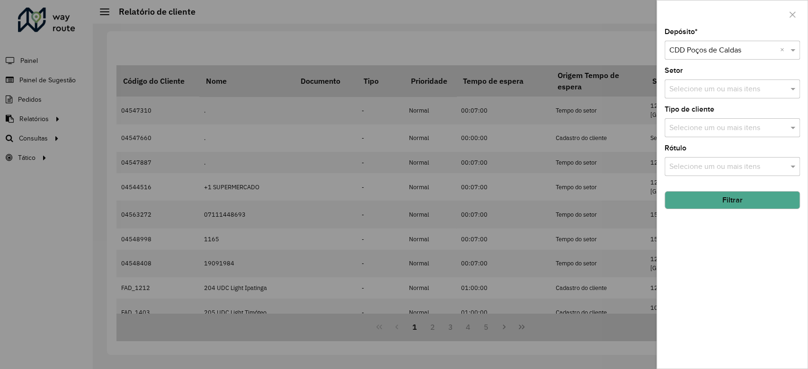
click at [722, 206] on button "Filtrar" at bounding box center [731, 200] width 135 height 18
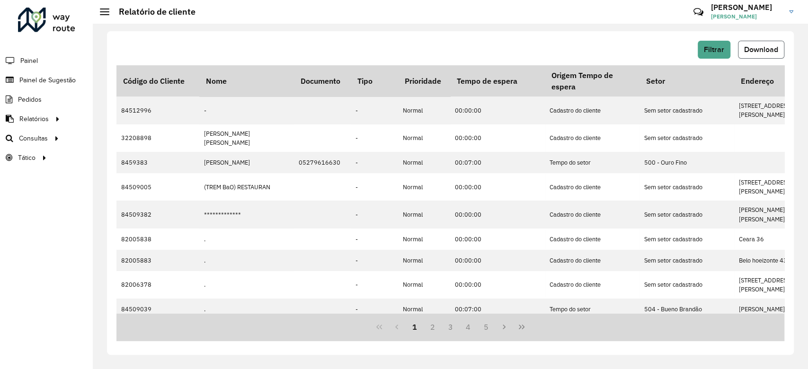
click at [763, 49] on span "Download" at bounding box center [761, 49] width 34 height 8
click at [712, 59] on div "Filtrar Download" at bounding box center [450, 53] width 668 height 25
click at [716, 52] on span "Filtrar" at bounding box center [714, 49] width 20 height 8
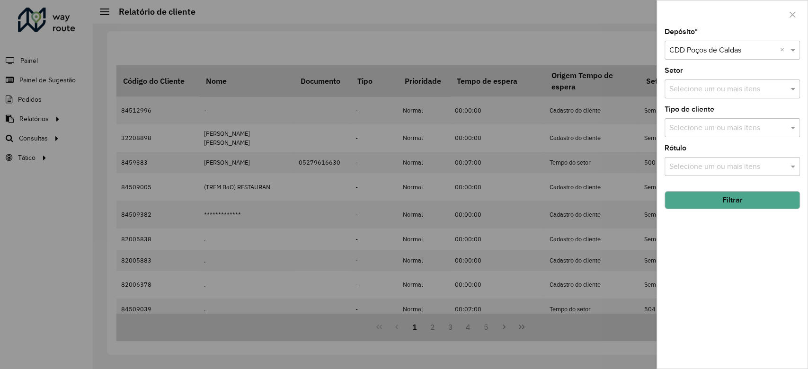
click at [709, 61] on div "Depósito * Selecione um depósito × CDD Poços de Caldas × Setor Selecione um ou …" at bounding box center [732, 198] width 150 height 340
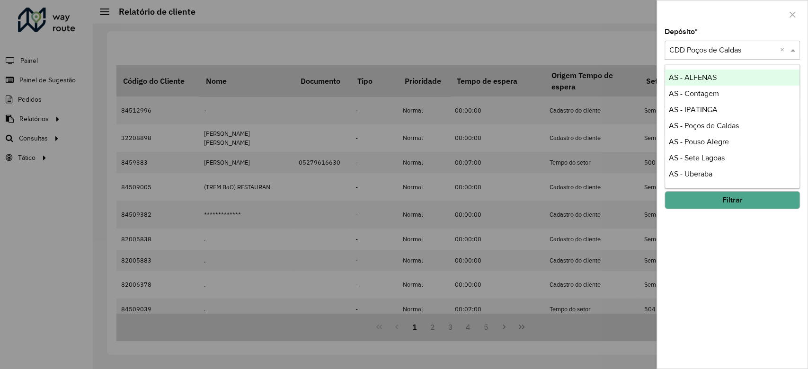
click at [706, 51] on input "text" at bounding box center [722, 50] width 107 height 11
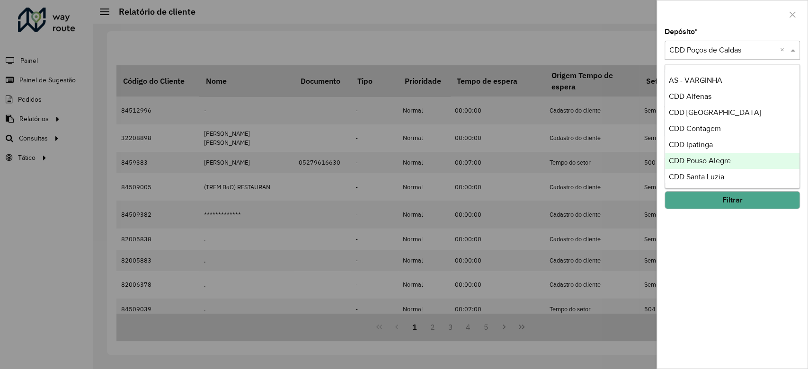
click at [737, 160] on div "CDD Pouso Alegre" at bounding box center [732, 161] width 134 height 16
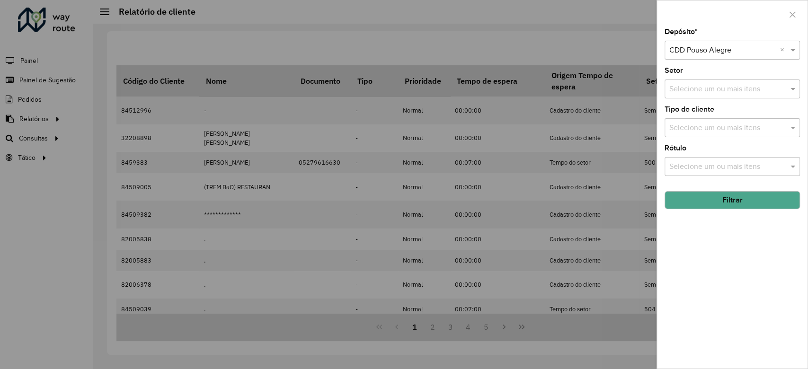
click at [735, 202] on button "Filtrar" at bounding box center [731, 200] width 135 height 18
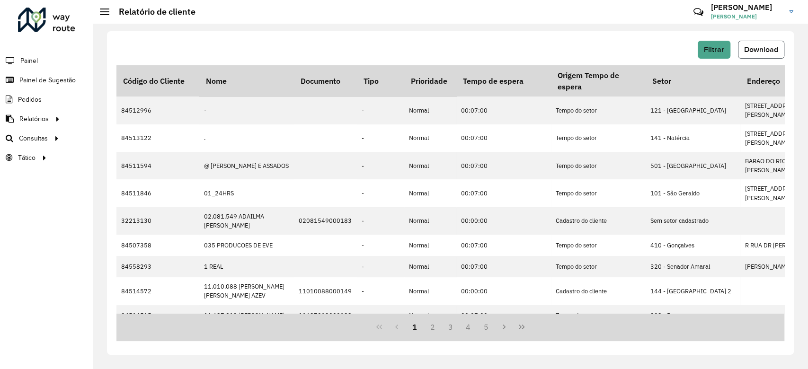
click at [757, 50] on span "Download" at bounding box center [761, 49] width 34 height 8
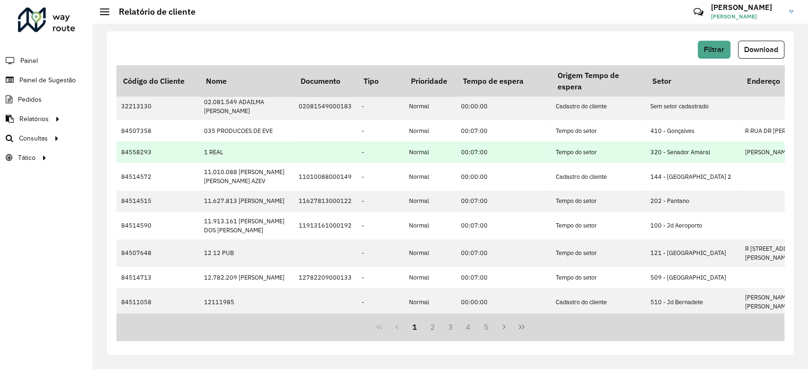
scroll to position [0, 0]
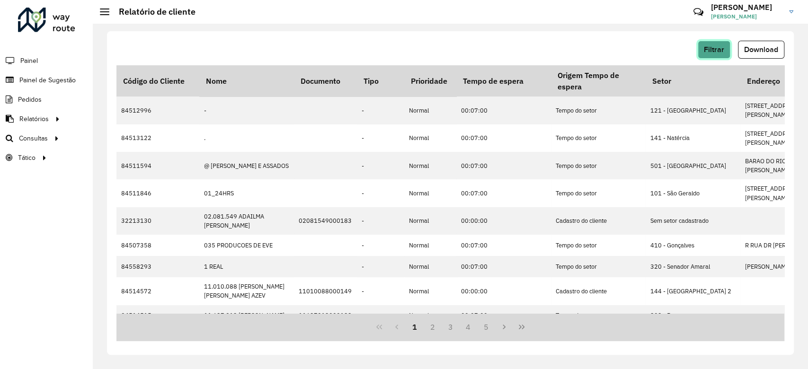
click at [713, 53] on span "Filtrar" at bounding box center [714, 49] width 20 height 8
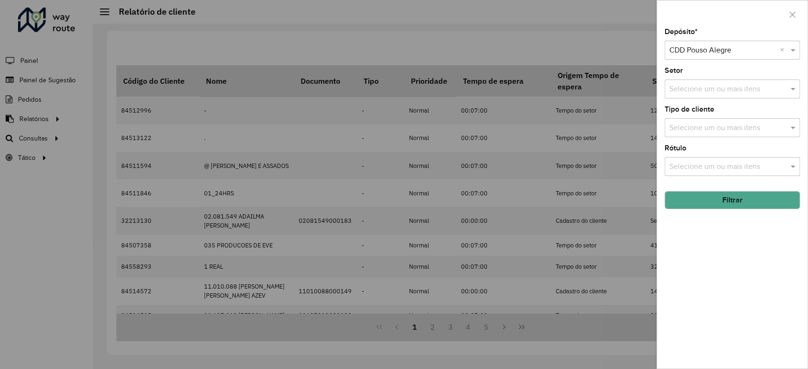
click at [733, 44] on div "Selecione um depósito × CDD Pouso Alegre ×" at bounding box center [731, 50] width 135 height 19
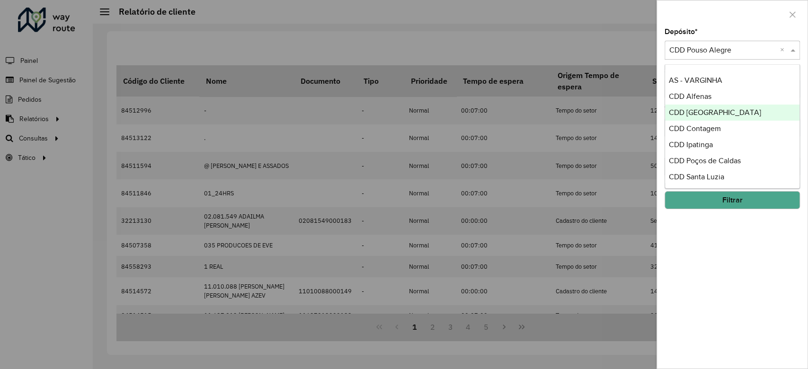
scroll to position [189, 0]
click at [736, 114] on div "CDD Santa Luzia" at bounding box center [732, 114] width 134 height 16
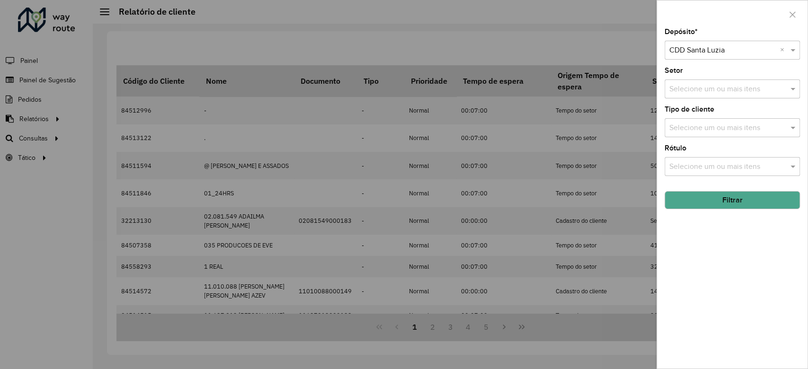
click at [757, 205] on button "Filtrar" at bounding box center [731, 200] width 135 height 18
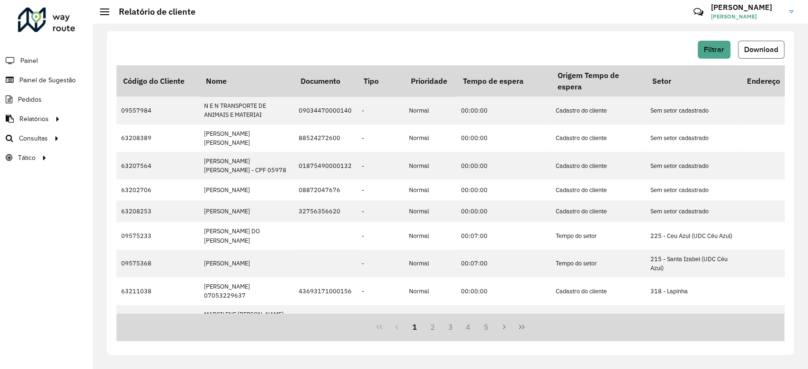
click at [769, 51] on span "Download" at bounding box center [761, 49] width 34 height 8
click at [711, 46] on span "Filtrar" at bounding box center [714, 49] width 20 height 8
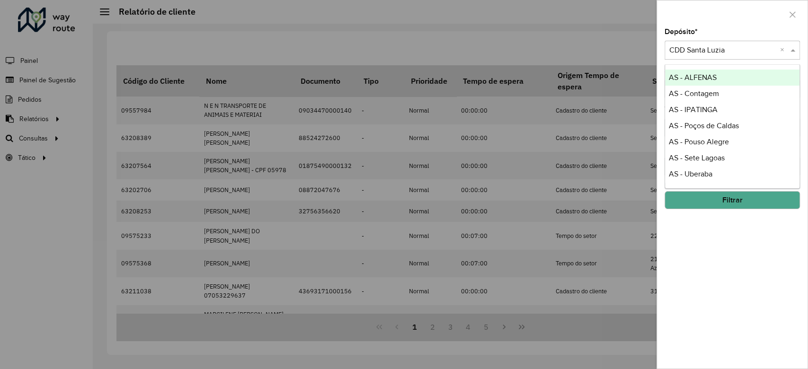
click at [713, 55] on input "text" at bounding box center [722, 50] width 107 height 11
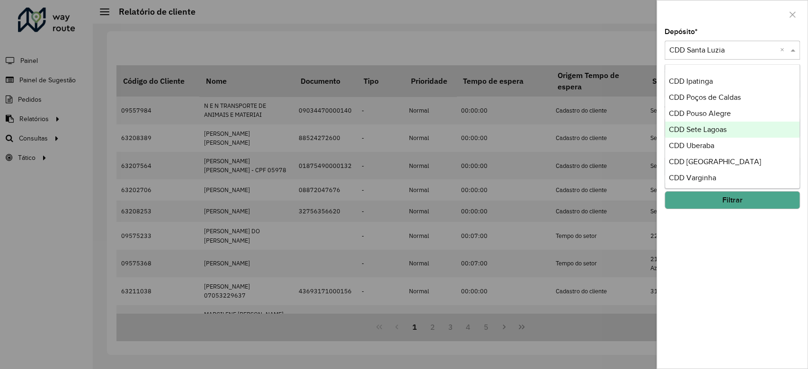
click at [730, 130] on div "CDD Sete Lagoas" at bounding box center [732, 130] width 134 height 16
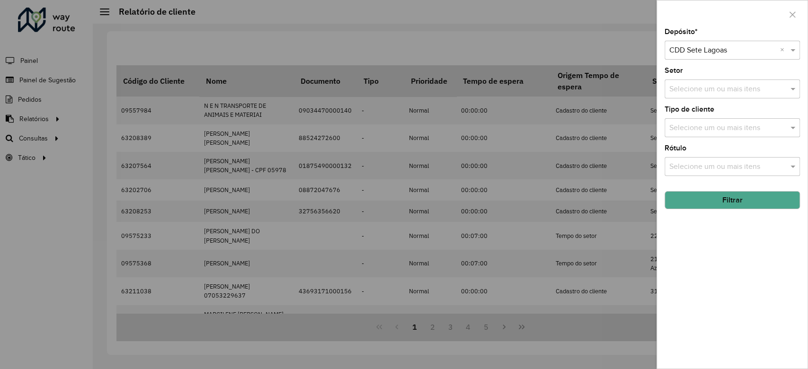
click at [728, 191] on button "Filtrar" at bounding box center [731, 200] width 135 height 18
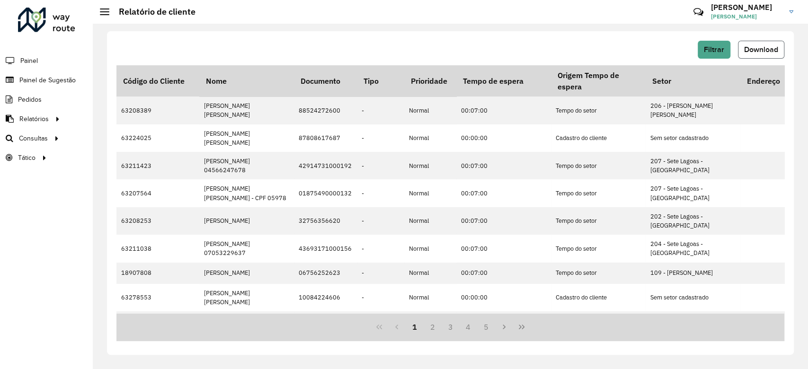
click at [761, 46] on span "Download" at bounding box center [761, 49] width 34 height 8
click at [707, 53] on span "Filtrar" at bounding box center [714, 49] width 20 height 8
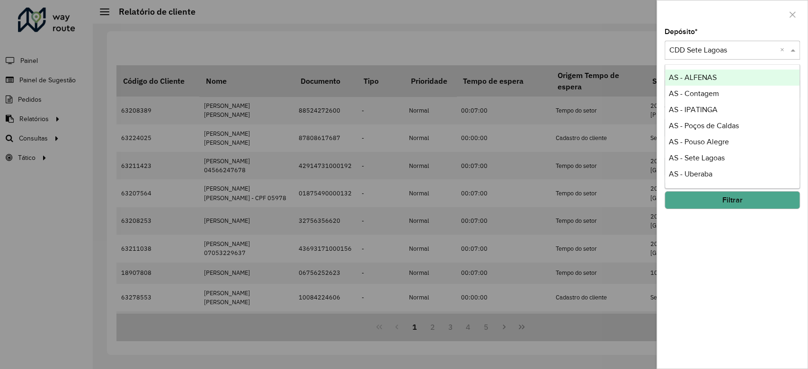
click at [711, 47] on input "text" at bounding box center [722, 50] width 107 height 11
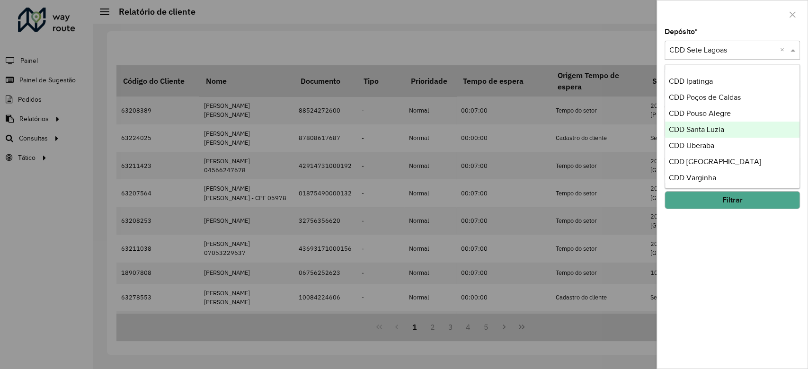
scroll to position [208, 0]
click at [734, 130] on div "CDD Uberaba" at bounding box center [732, 127] width 134 height 16
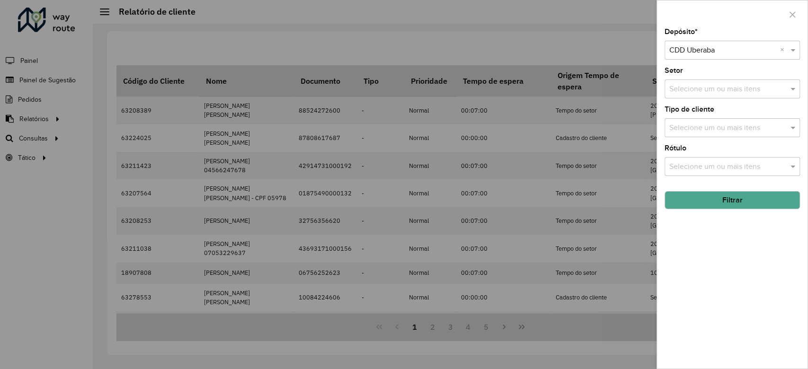
click at [731, 202] on button "Filtrar" at bounding box center [731, 200] width 135 height 18
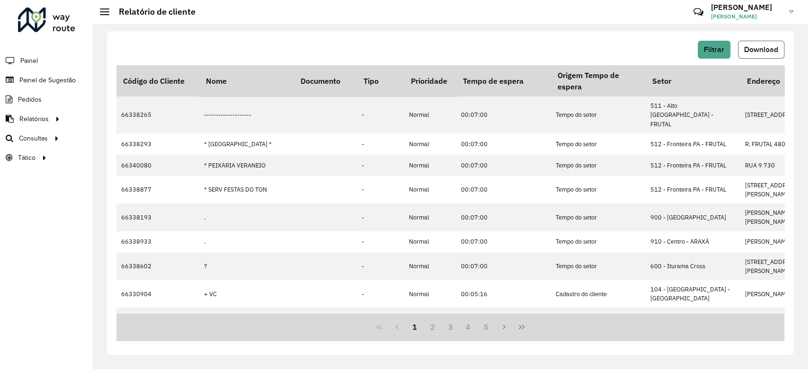
click at [749, 49] on span "Download" at bounding box center [761, 49] width 34 height 8
click at [715, 49] on span "Filtrar" at bounding box center [714, 49] width 20 height 8
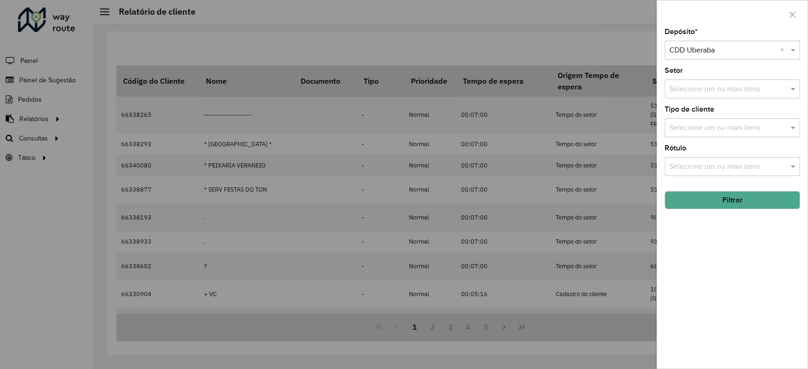
click at [711, 51] on input "text" at bounding box center [722, 50] width 107 height 11
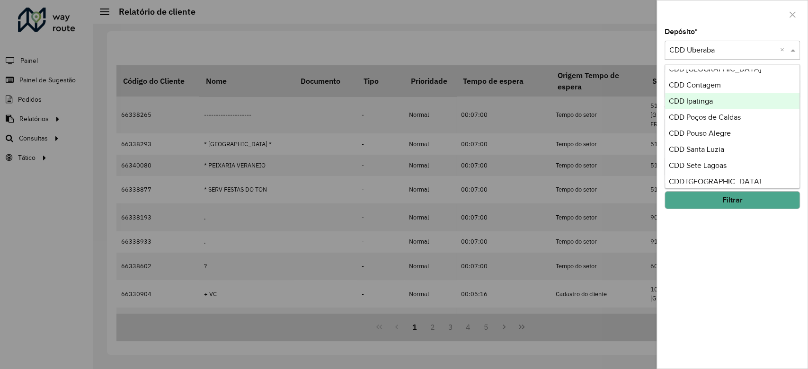
scroll to position [189, 0]
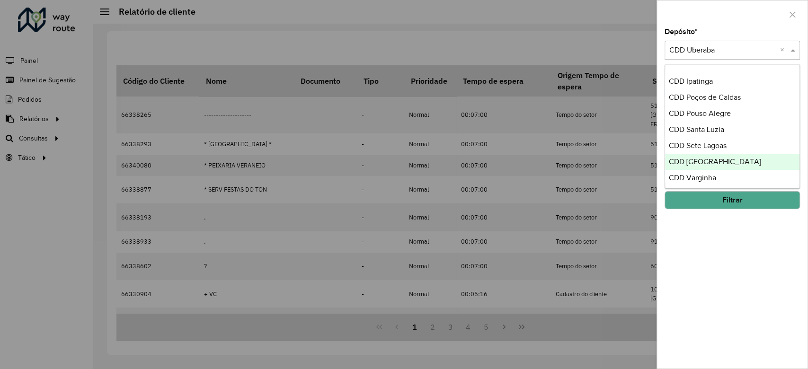
click at [730, 164] on div "CDD Uberlandia" at bounding box center [732, 162] width 134 height 16
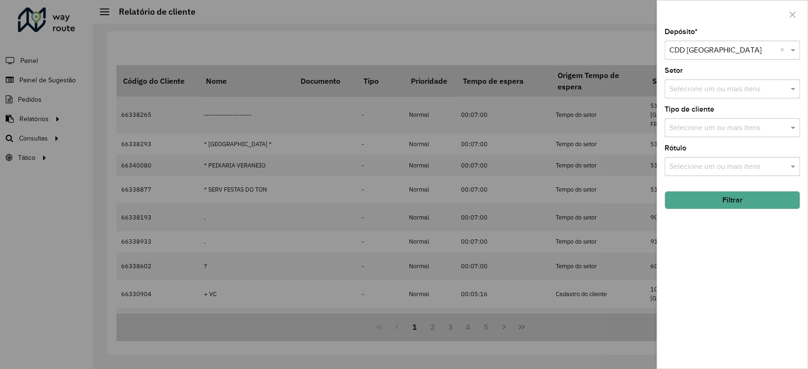
click at [729, 194] on button "Filtrar" at bounding box center [731, 200] width 135 height 18
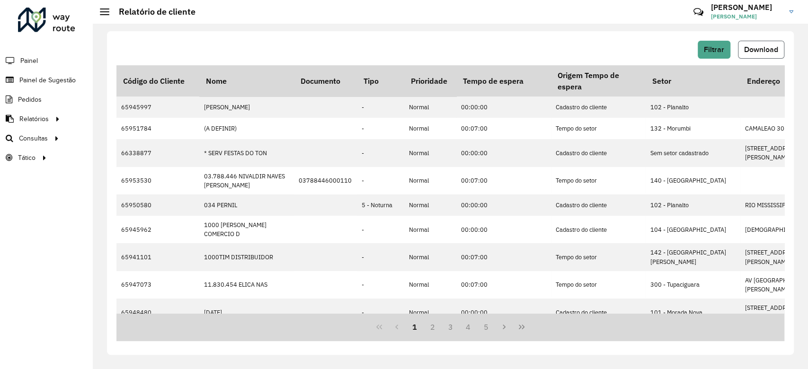
click at [755, 46] on span "Download" at bounding box center [761, 49] width 34 height 8
click at [708, 47] on span "Filtrar" at bounding box center [714, 49] width 20 height 8
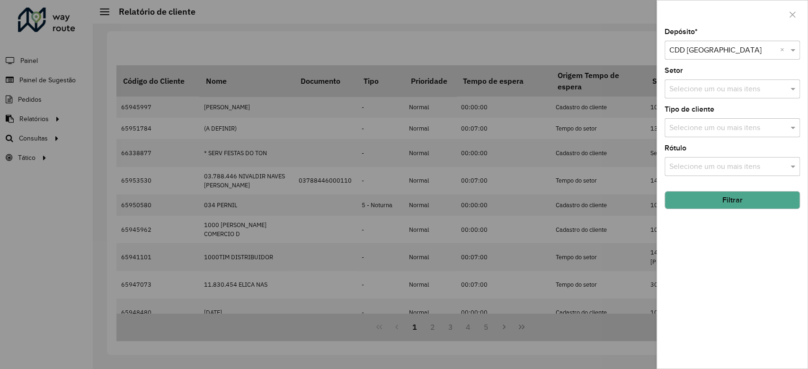
click at [709, 50] on input "text" at bounding box center [722, 50] width 107 height 11
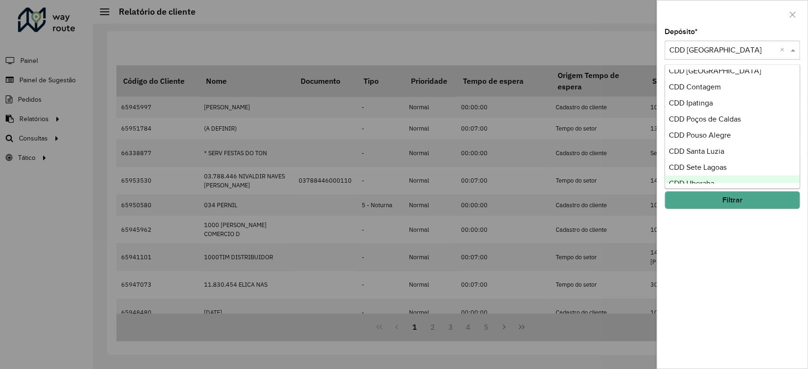
scroll to position [208, 0]
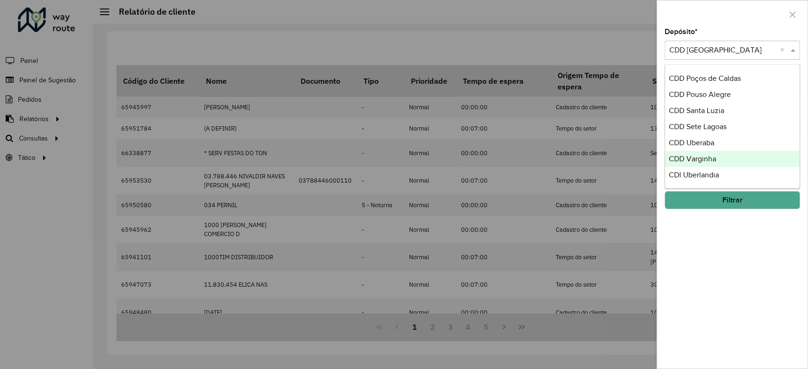
click at [725, 162] on div "CDD Varginha" at bounding box center [732, 159] width 134 height 16
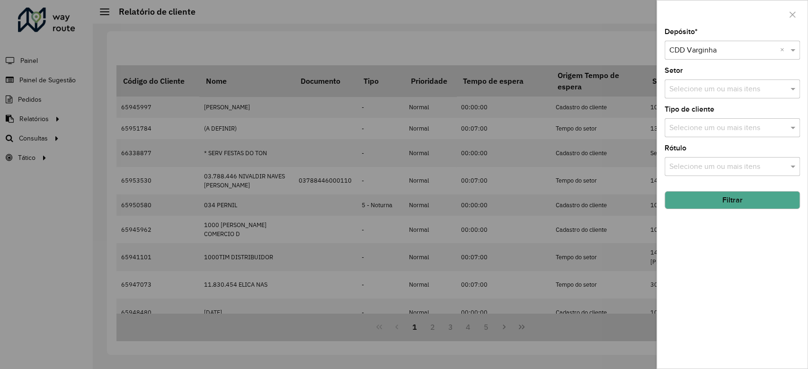
click at [744, 202] on button "Filtrar" at bounding box center [731, 200] width 135 height 18
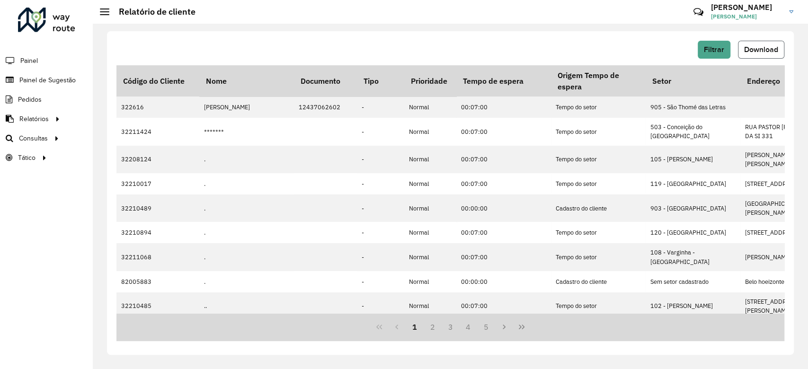
click at [765, 50] on span "Download" at bounding box center [761, 49] width 34 height 8
click at [126, 158] on span "Setores" at bounding box center [118, 158] width 23 height 10
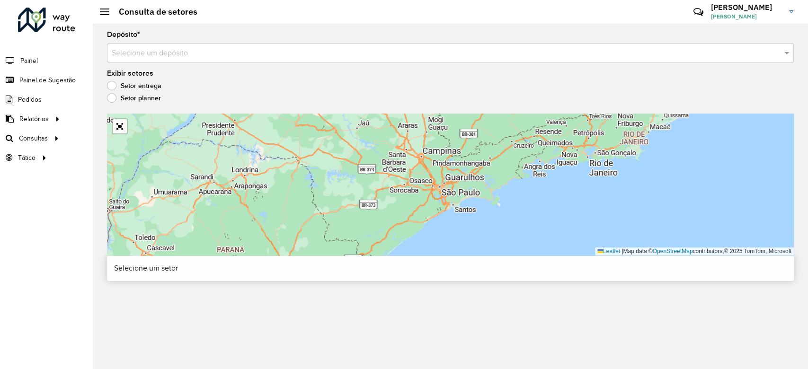
click at [221, 54] on hb-app "Aguarde... Pop-up bloqueado! Seu navegador bloqueou automáticamente a abertura …" at bounding box center [404, 184] width 808 height 369
click at [221, 54] on input "text" at bounding box center [441, 53] width 658 height 11
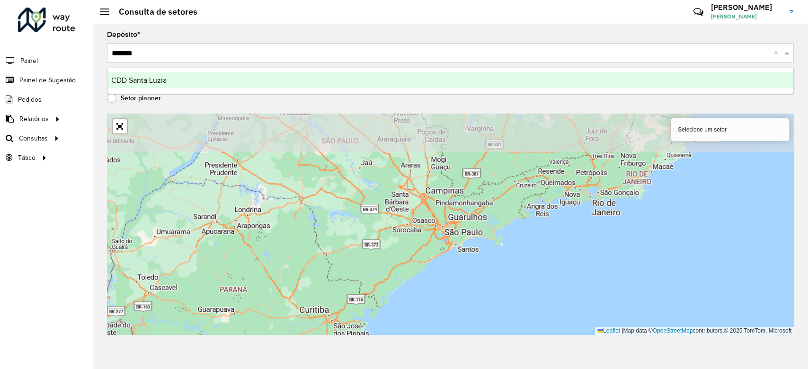
type input "********"
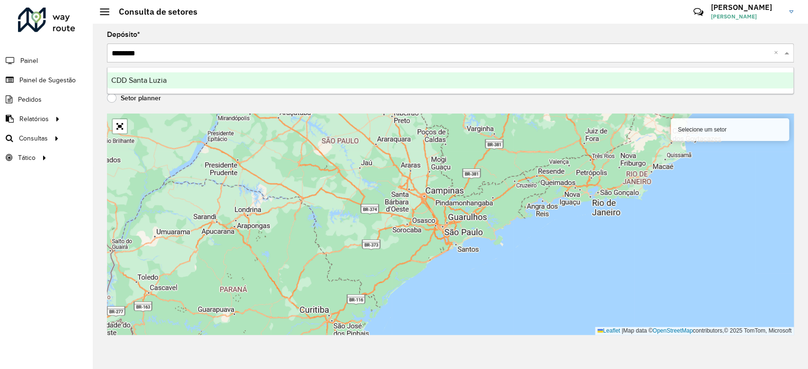
click at [202, 81] on div "CDD Santa Luzia" at bounding box center [450, 80] width 686 height 16
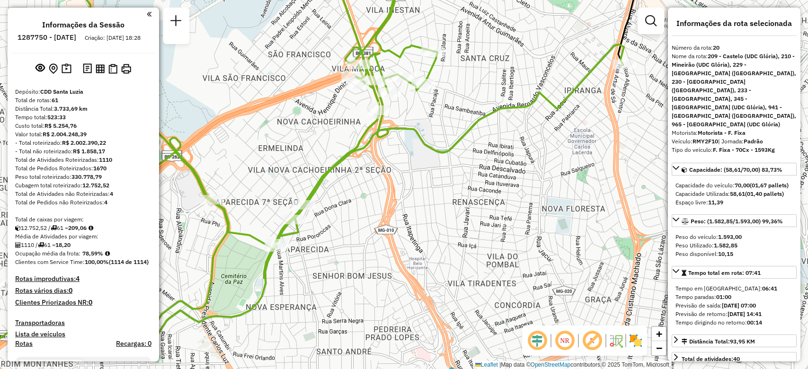
select select "**********"
